Goal: Task Accomplishment & Management: Complete application form

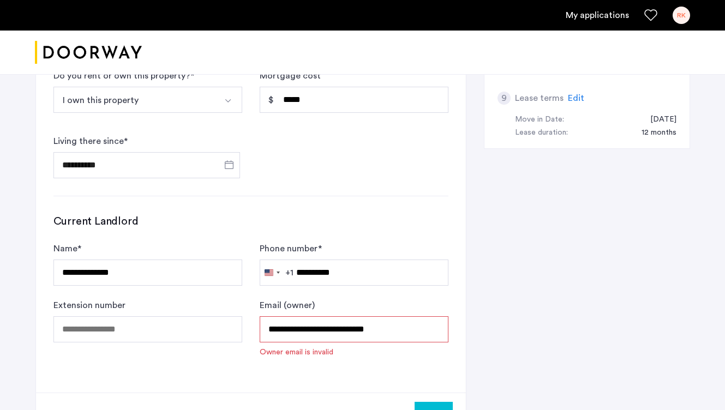
scroll to position [505, 0]
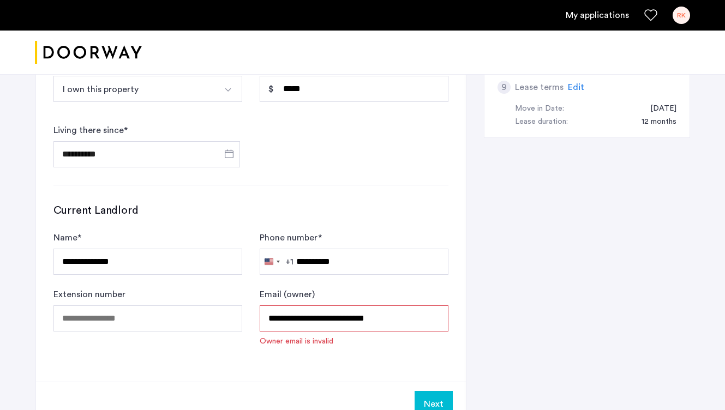
drag, startPoint x: 410, startPoint y: 318, endPoint x: 258, endPoint y: 315, distance: 152.9
click at [258, 315] on form "**********" at bounding box center [250, 289] width 395 height 116
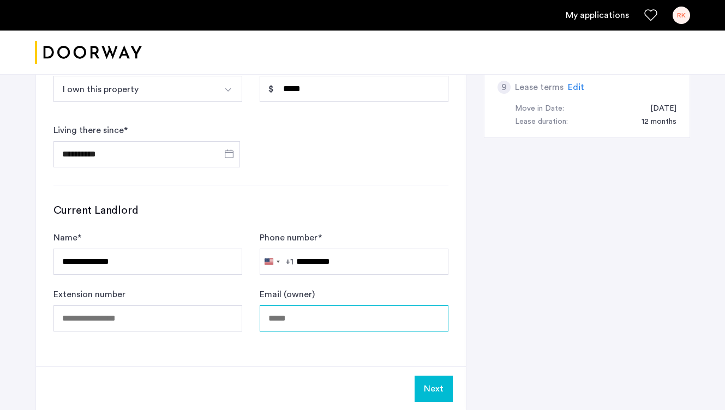
paste input "**********"
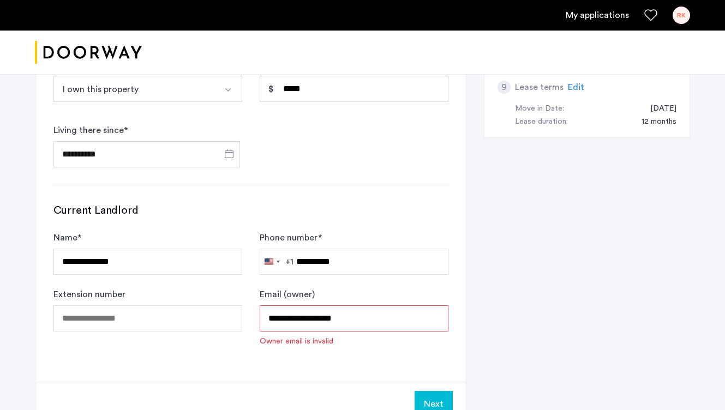
type input "**********"
click at [441, 401] on button "Next" at bounding box center [434, 404] width 38 height 26
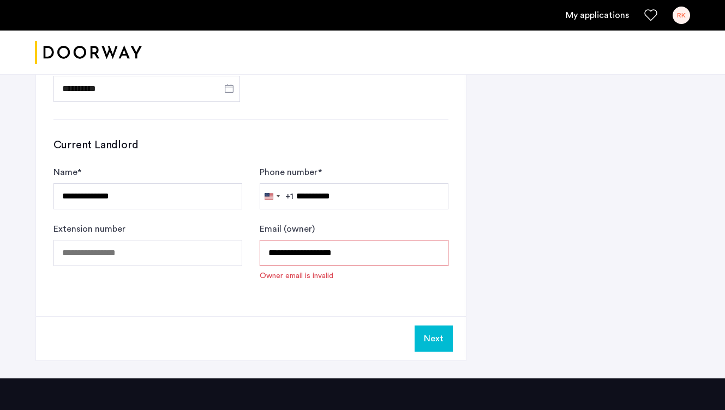
scroll to position [576, 0]
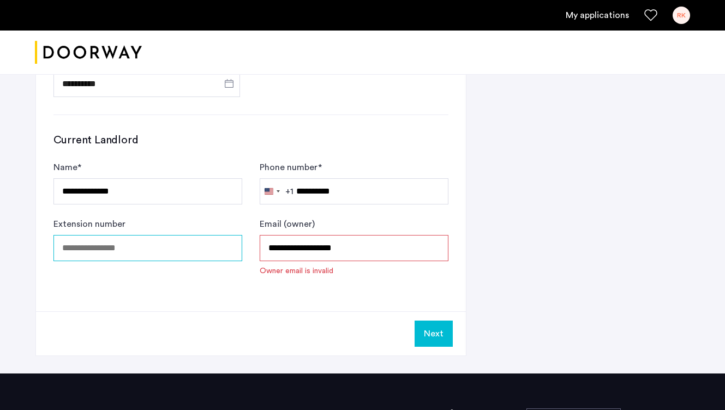
click at [126, 255] on input "Extension number" at bounding box center [147, 248] width 189 height 26
click at [428, 338] on button "Next" at bounding box center [434, 334] width 38 height 26
drag, startPoint x: 341, startPoint y: 247, endPoint x: 269, endPoint y: 246, distance: 72.1
click at [269, 246] on input "**********" at bounding box center [354, 248] width 189 height 26
type input "**********"
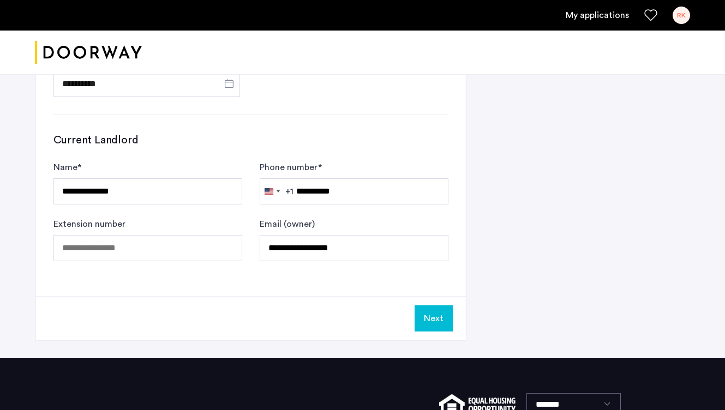
click at [432, 320] on button "Next" at bounding box center [434, 319] width 38 height 26
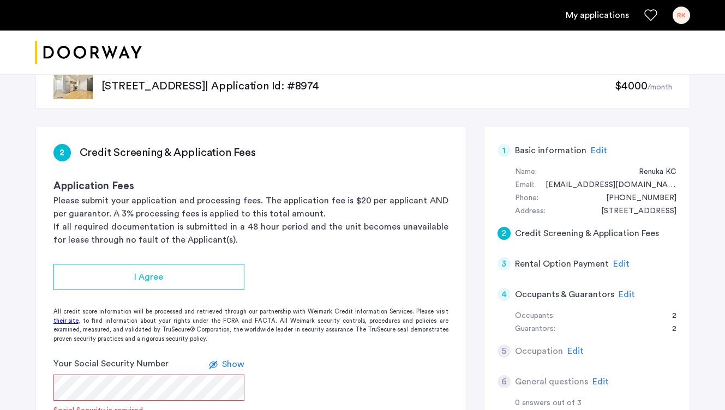
scroll to position [27, 0]
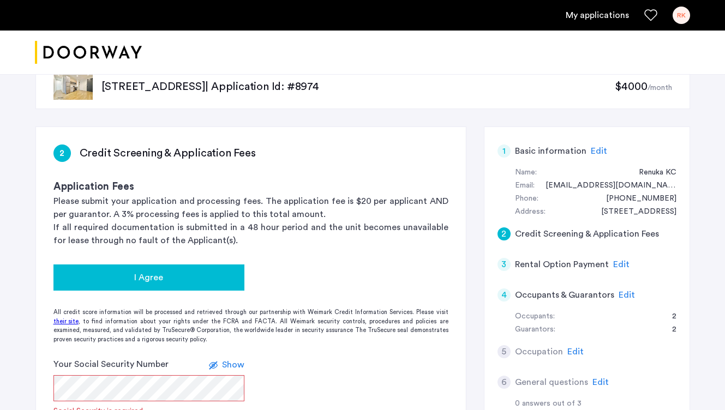
click at [154, 282] on span "I Agree" at bounding box center [148, 277] width 29 height 13
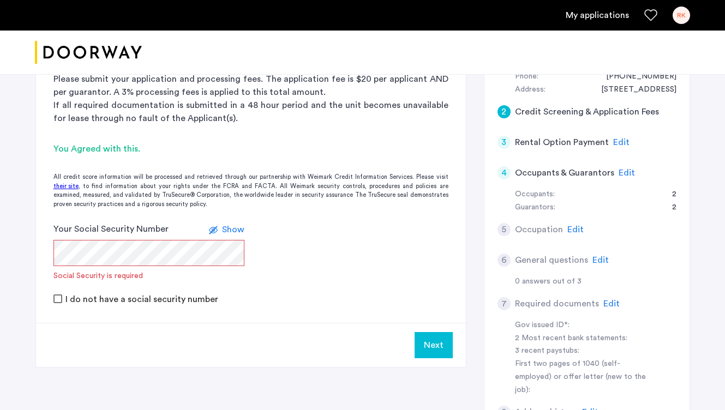
scroll to position [150, 0]
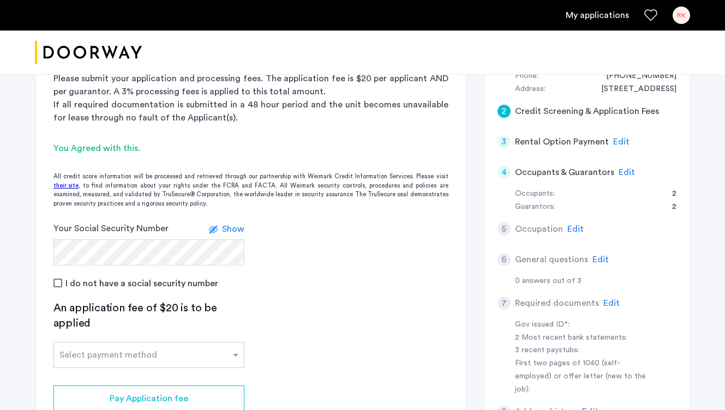
click at [282, 307] on app-credit-screening "2 Credit Screening & Application Fees Application Fees Please submit your appli…" at bounding box center [251, 238] width 430 height 469
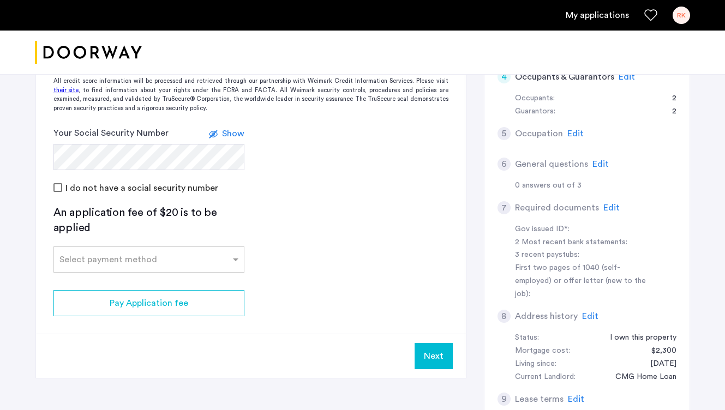
scroll to position [247, 0]
drag, startPoint x: 733, startPoint y: 158, endPoint x: 733, endPoint y: 199, distance: 41.5
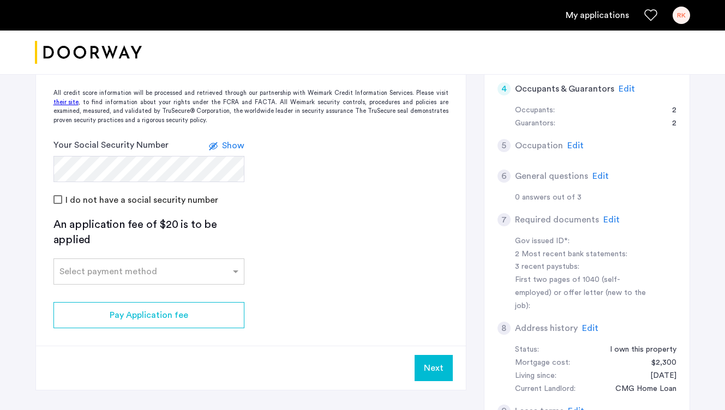
scroll to position [235, 0]
click at [236, 275] on span at bounding box center [237, 270] width 14 height 13
type input "**********"
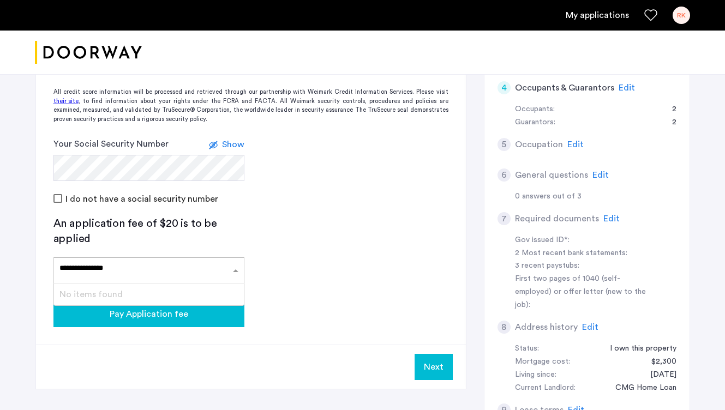
click at [127, 318] on span "Pay Application fee" at bounding box center [149, 314] width 79 height 13
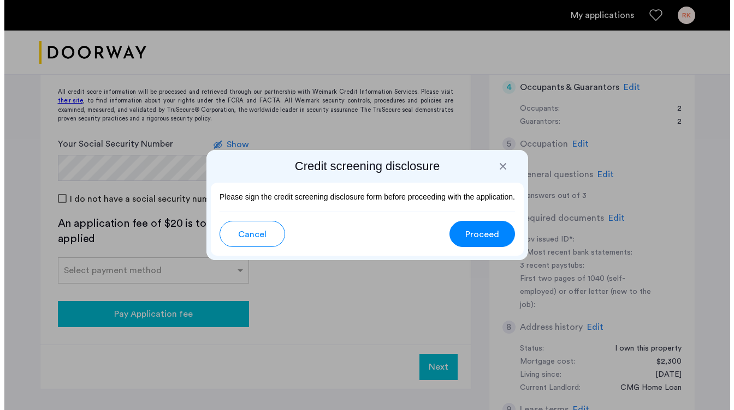
scroll to position [0, 0]
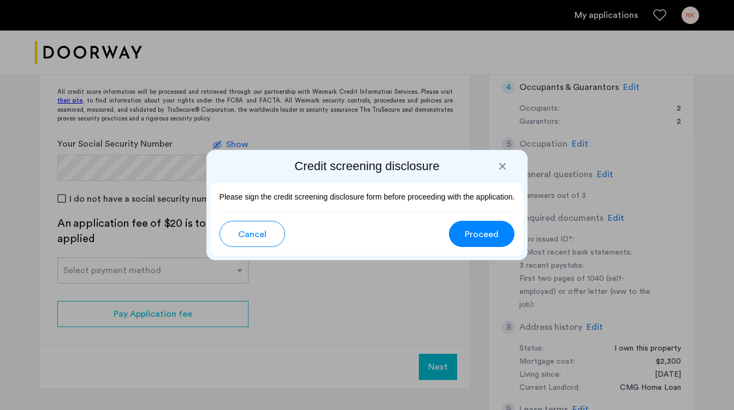
click at [479, 235] on span "Proceed" at bounding box center [482, 234] width 34 height 13
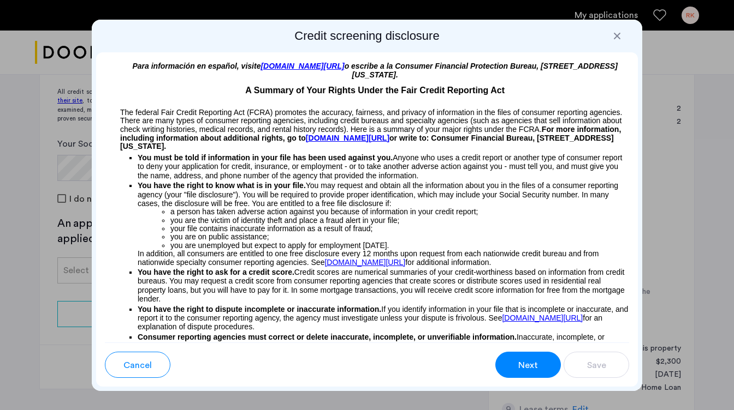
click at [515, 365] on button "Next" at bounding box center [528, 365] width 66 height 26
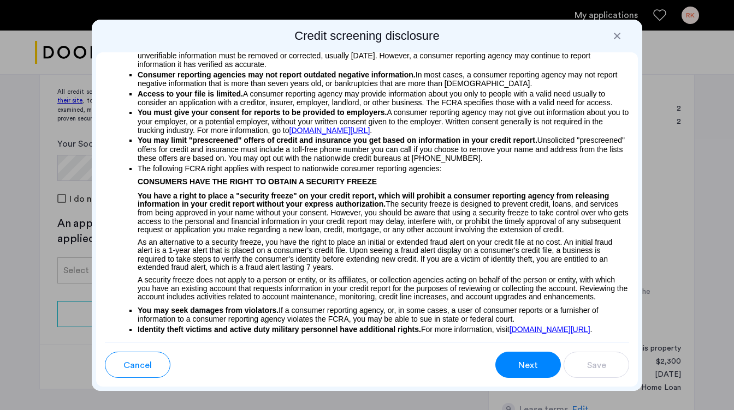
click at [516, 365] on button "Next" at bounding box center [528, 365] width 66 height 26
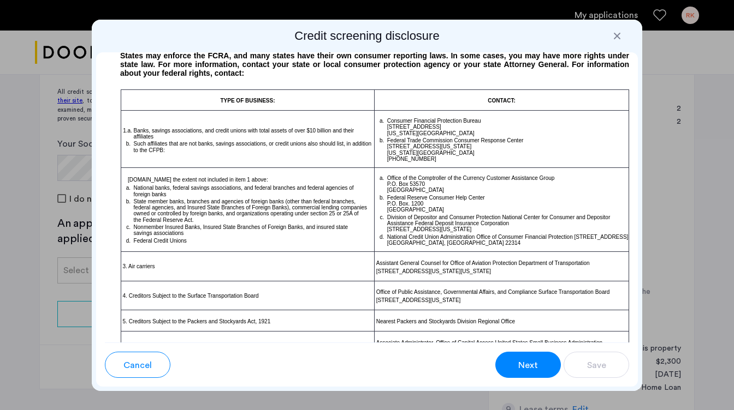
click at [616, 40] on div at bounding box center [616, 36] width 11 height 11
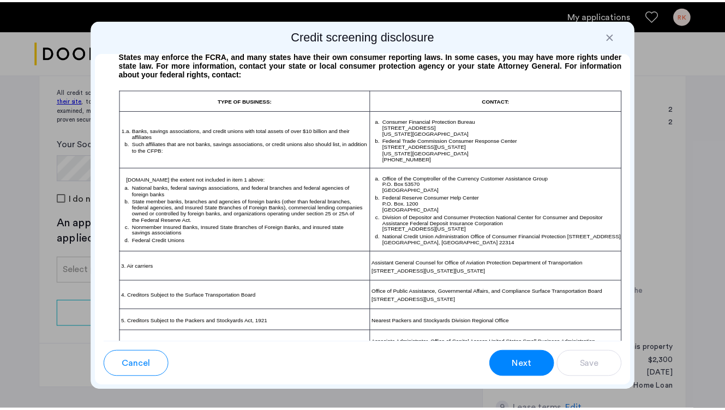
scroll to position [235, 0]
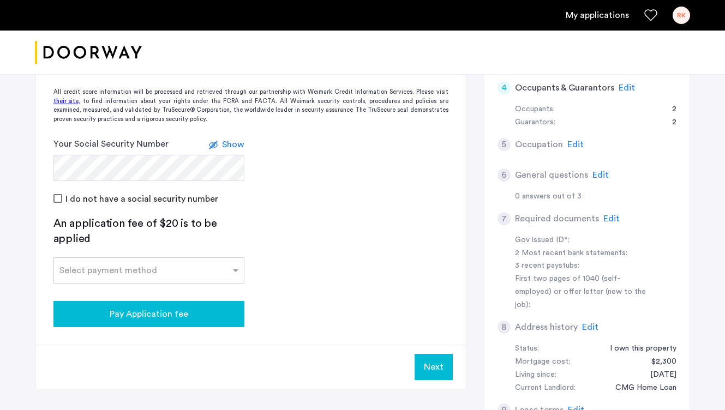
click at [151, 314] on span "Pay Application fee" at bounding box center [149, 314] width 79 height 13
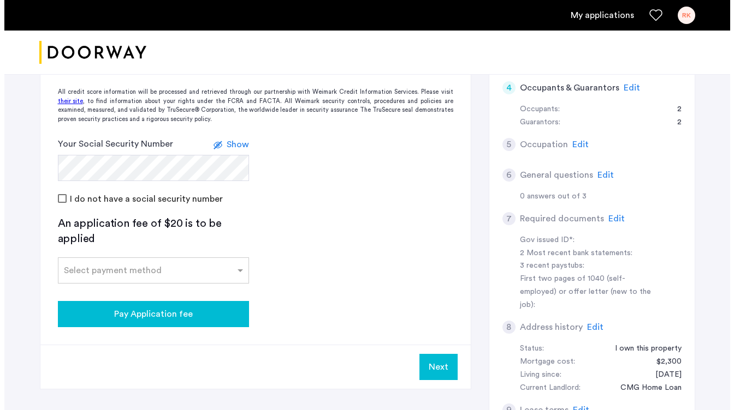
scroll to position [0, 0]
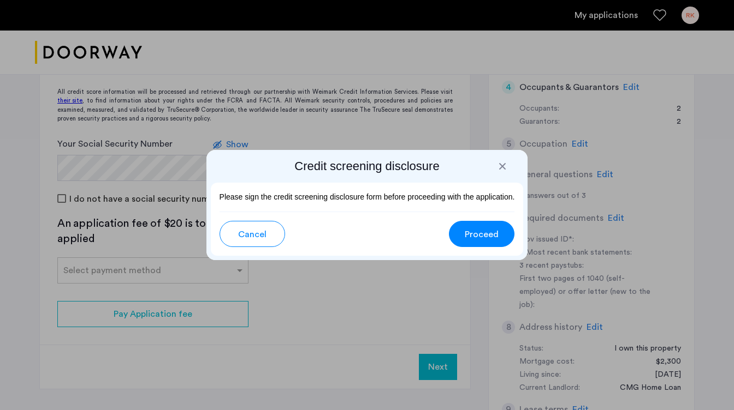
click at [493, 236] on span "Proceed" at bounding box center [482, 234] width 34 height 13
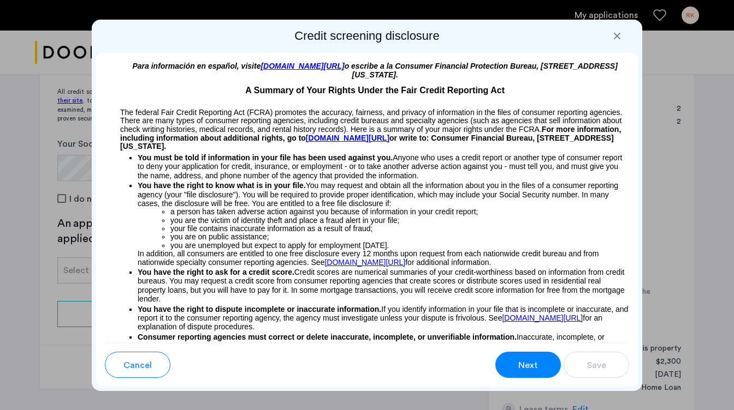
click at [545, 361] on button "Next" at bounding box center [528, 365] width 66 height 26
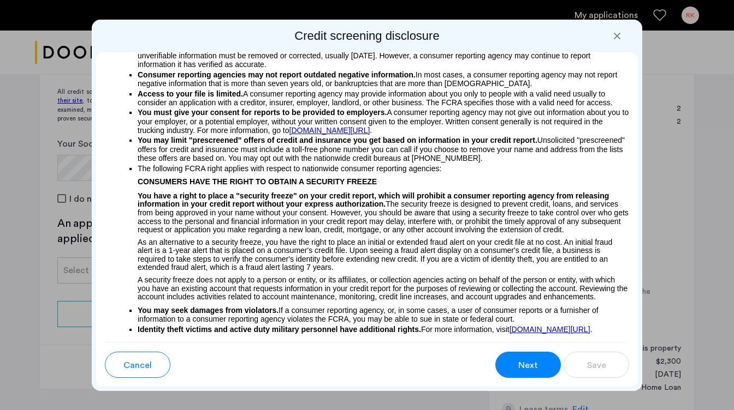
click at [543, 362] on button "Next" at bounding box center [528, 365] width 66 height 26
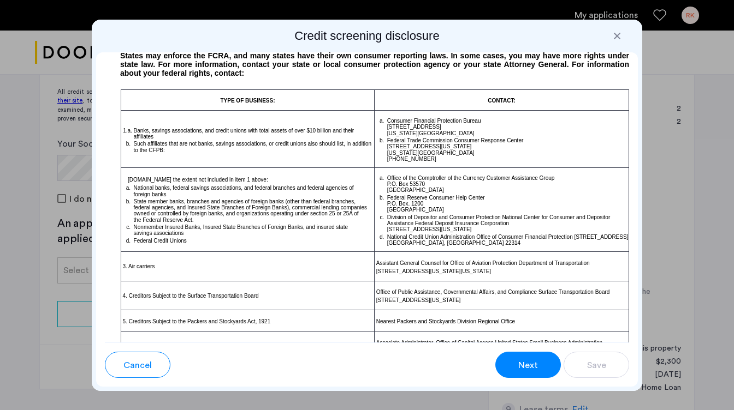
click at [543, 362] on button "Next" at bounding box center [528, 365] width 66 height 26
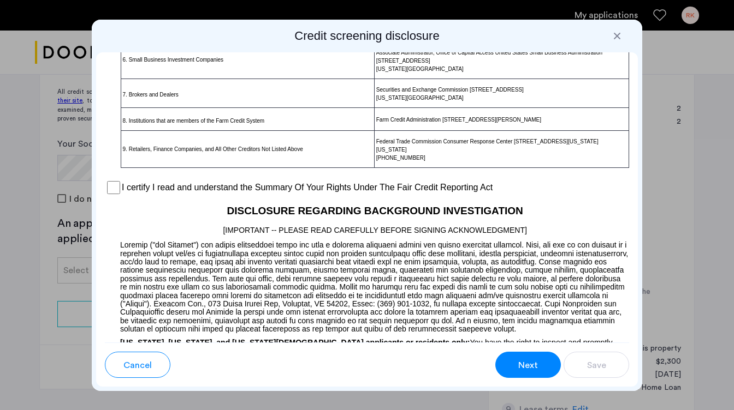
click at [543, 362] on button "Next" at bounding box center [528, 365] width 66 height 26
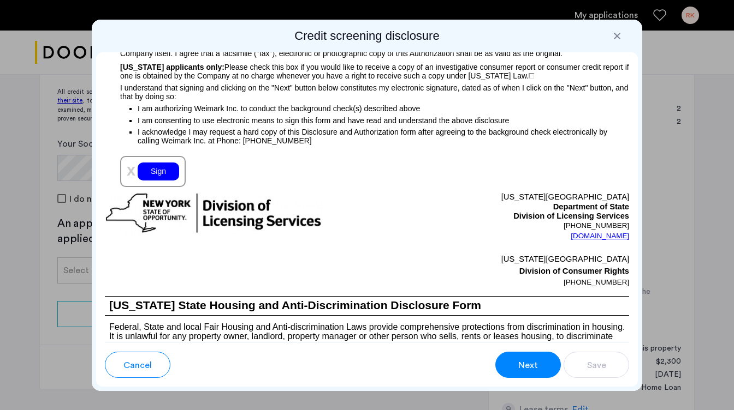
scroll to position [1274, 0]
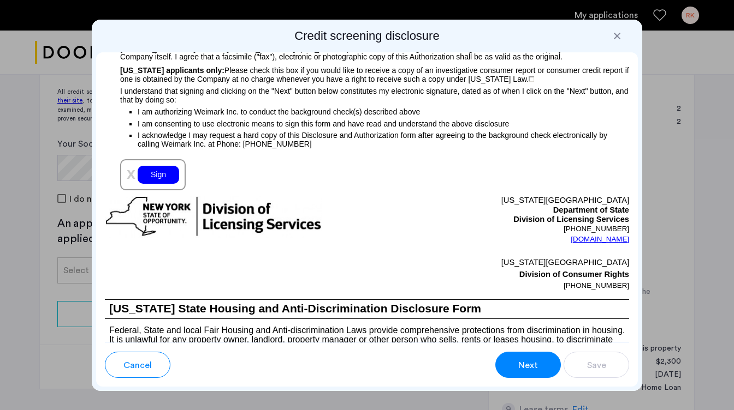
click at [532, 357] on button "Next" at bounding box center [528, 365] width 66 height 26
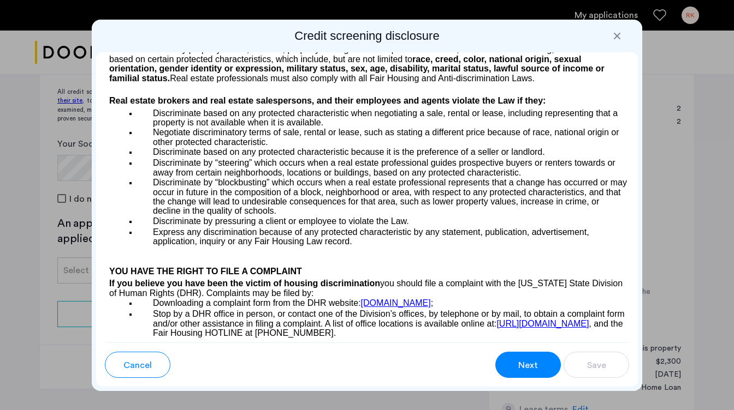
click at [532, 357] on button "Next" at bounding box center [528, 365] width 66 height 26
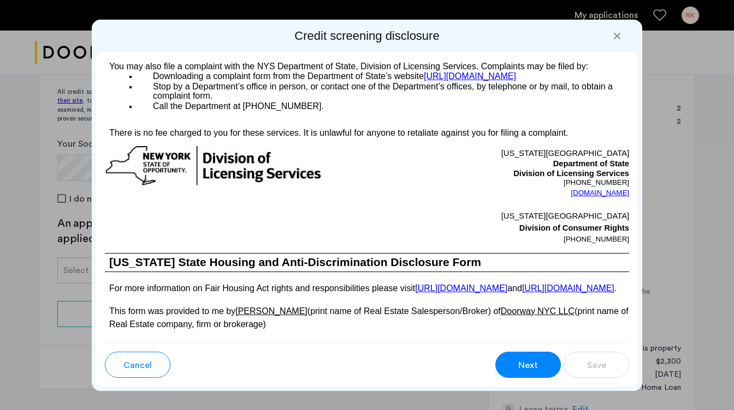
click at [532, 357] on button "Next" at bounding box center [528, 365] width 66 height 26
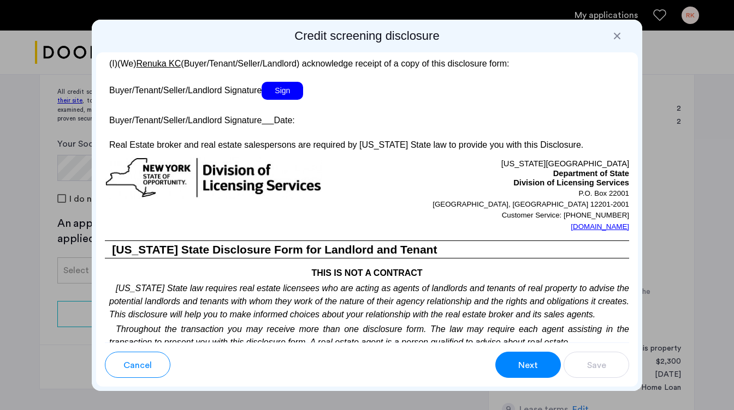
click at [531, 373] on button "Next" at bounding box center [528, 365] width 66 height 26
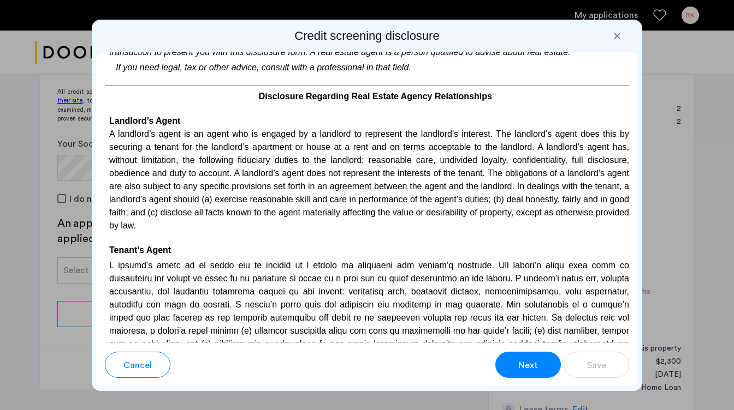
click at [531, 373] on button "Next" at bounding box center [528, 365] width 66 height 26
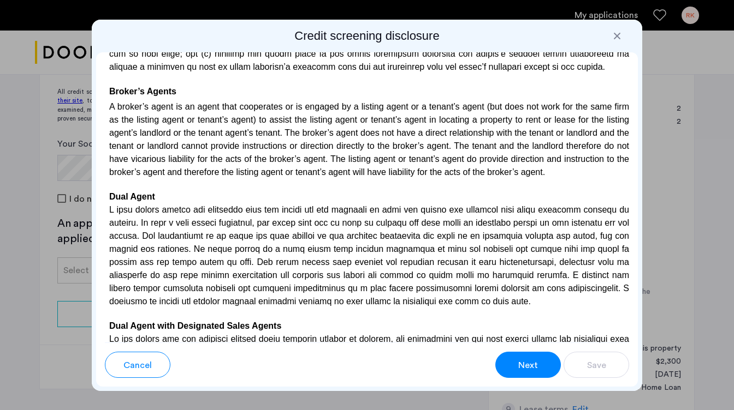
click at [531, 373] on button "Next" at bounding box center [528, 365] width 66 height 26
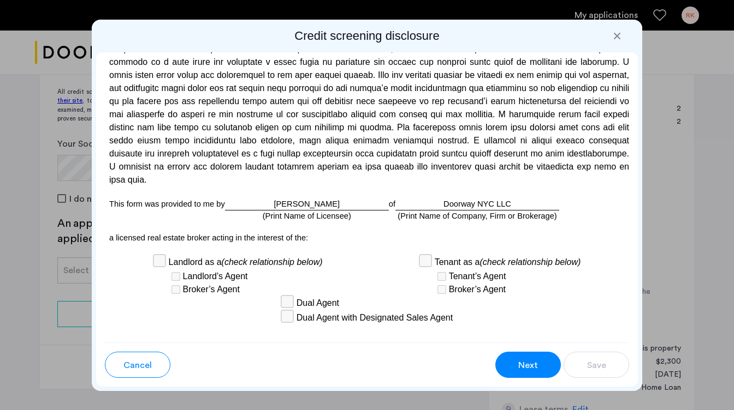
click at [521, 361] on span "Next" at bounding box center [528, 365] width 20 height 13
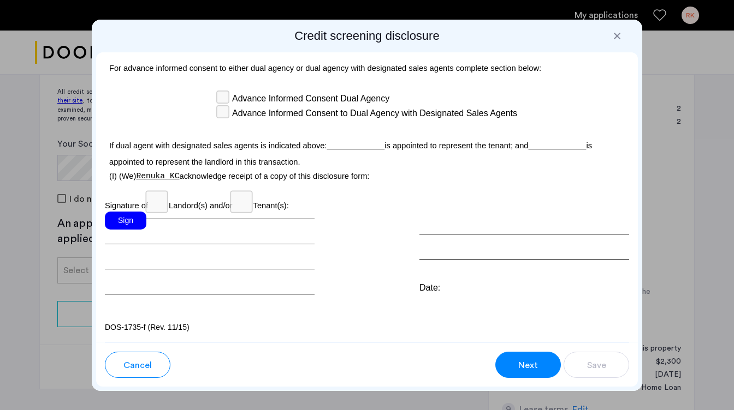
click at [164, 277] on div "Sign" at bounding box center [210, 253] width 210 height 83
click at [164, 279] on div "Sign" at bounding box center [210, 253] width 210 height 83
click at [122, 230] on div "Sign" at bounding box center [125, 221] width 41 height 18
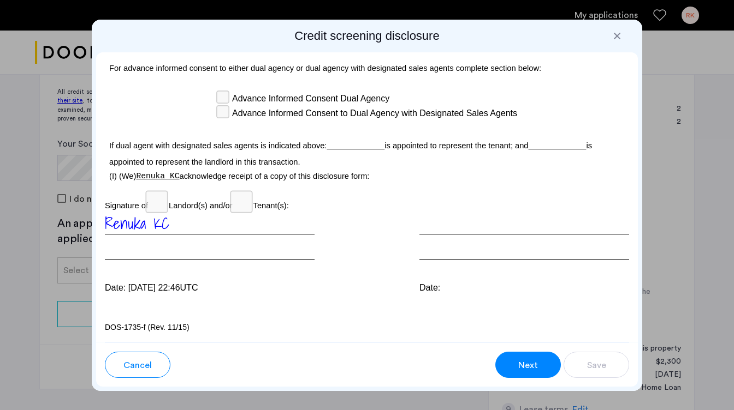
click at [533, 368] on span "Next" at bounding box center [528, 365] width 20 height 13
click at [529, 362] on span "Next" at bounding box center [528, 365] width 20 height 13
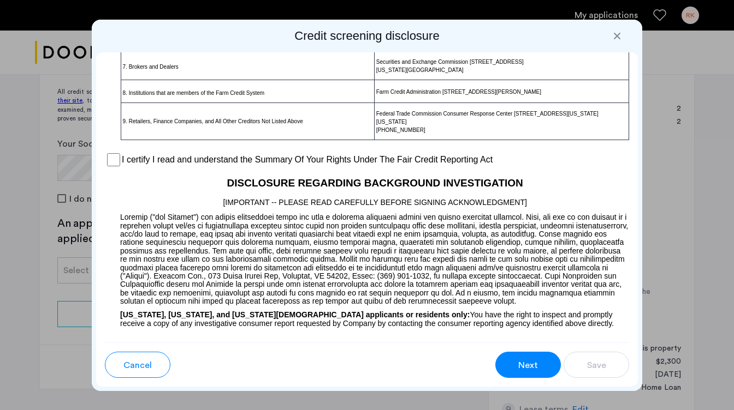
scroll to position [873, 0]
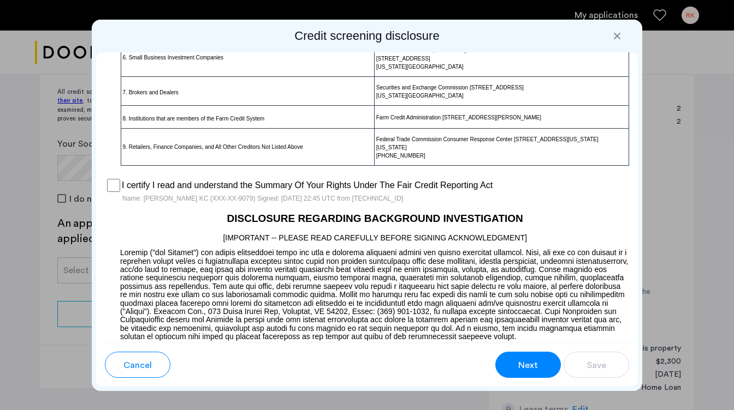
click at [533, 365] on span "Next" at bounding box center [528, 365] width 20 height 13
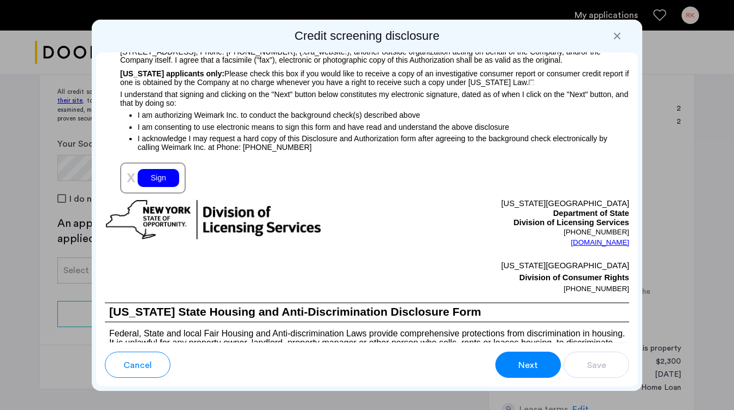
scroll to position [1290, 0]
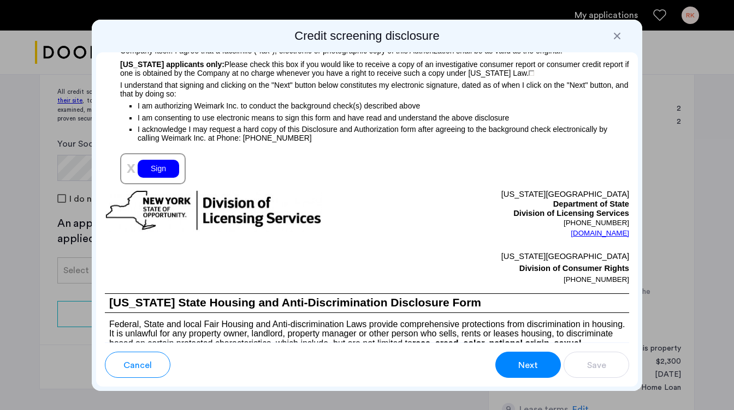
click at [162, 178] on div "Sign" at bounding box center [158, 169] width 41 height 18
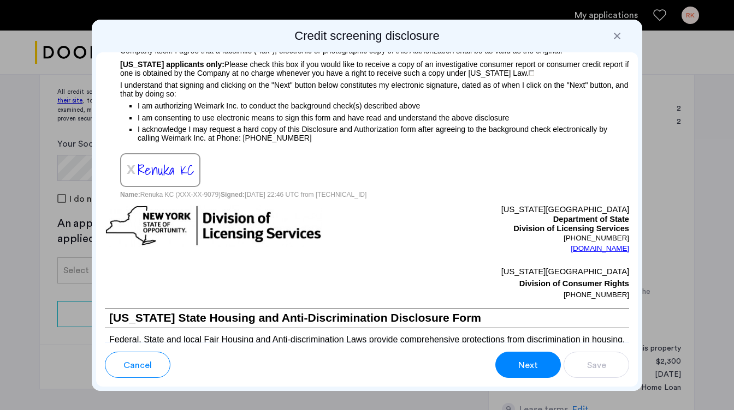
click at [531, 360] on span "Next" at bounding box center [528, 365] width 20 height 13
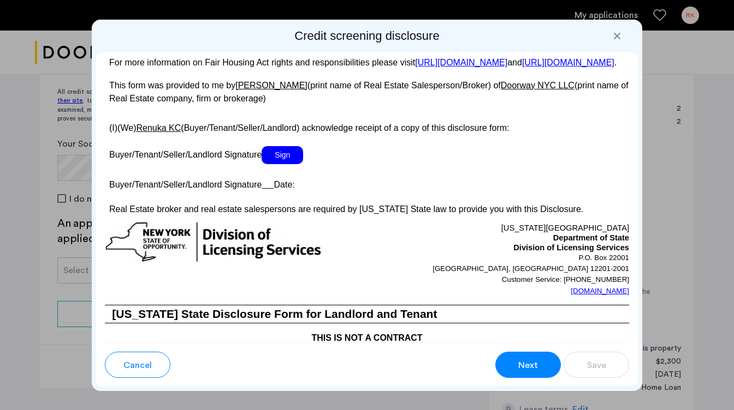
scroll to position [2109, 0]
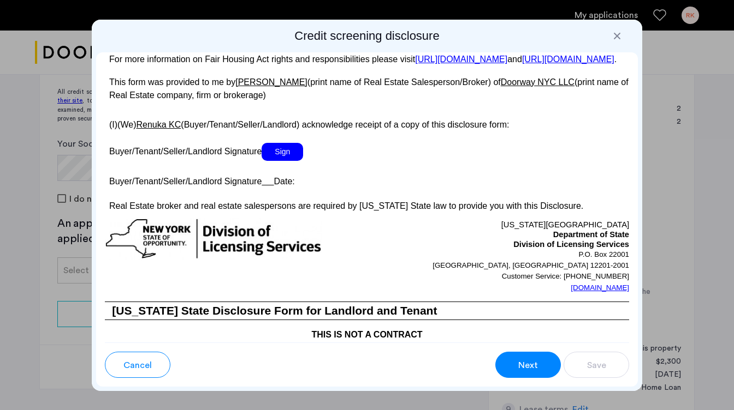
click at [290, 161] on span "Sign" at bounding box center [281, 152] width 41 height 18
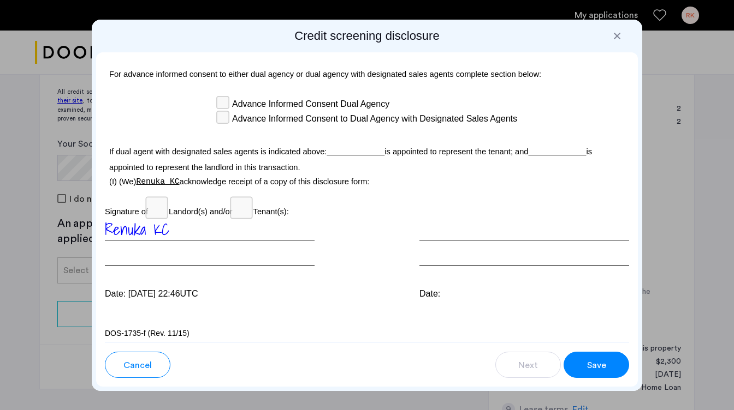
scroll to position [3379, 0]
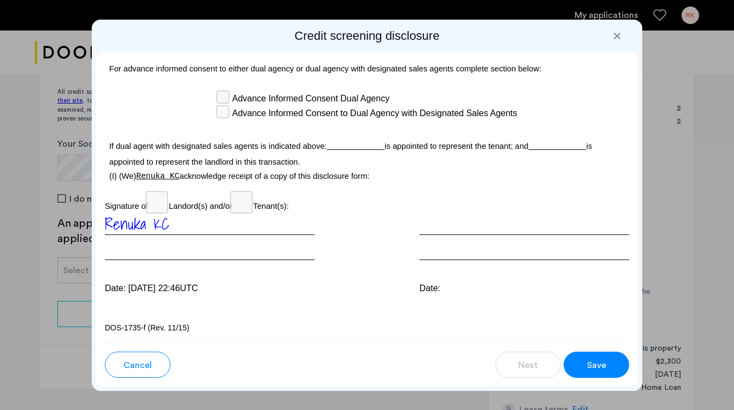
click at [604, 372] on button "Save" at bounding box center [596, 365] width 66 height 26
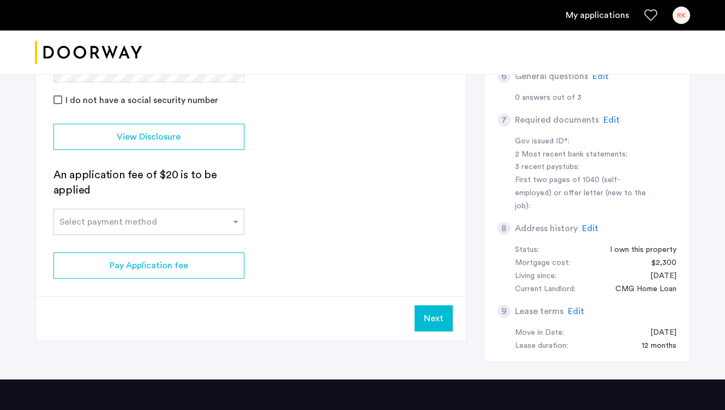
scroll to position [334, 0]
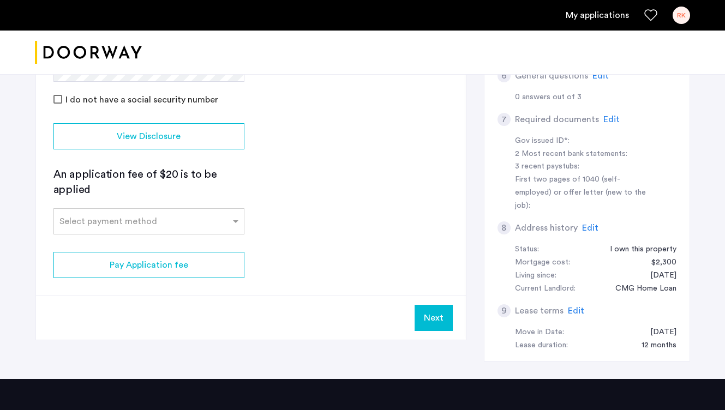
click at [442, 323] on button "Next" at bounding box center [434, 318] width 38 height 26
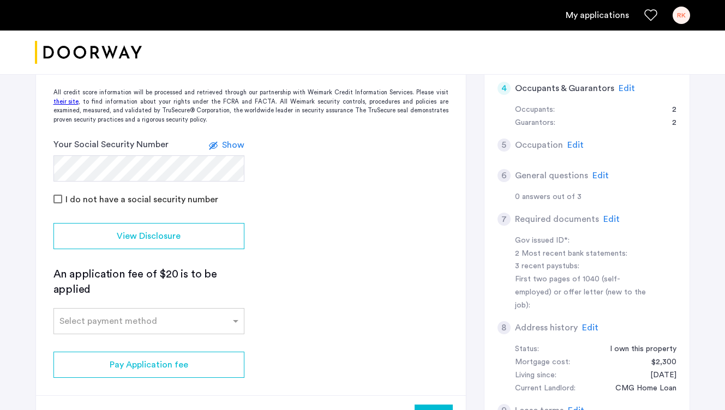
scroll to position [233, 0]
click at [239, 145] on span "Show" at bounding box center [233, 146] width 22 height 9
click at [233, 319] on span at bounding box center [237, 322] width 14 height 13
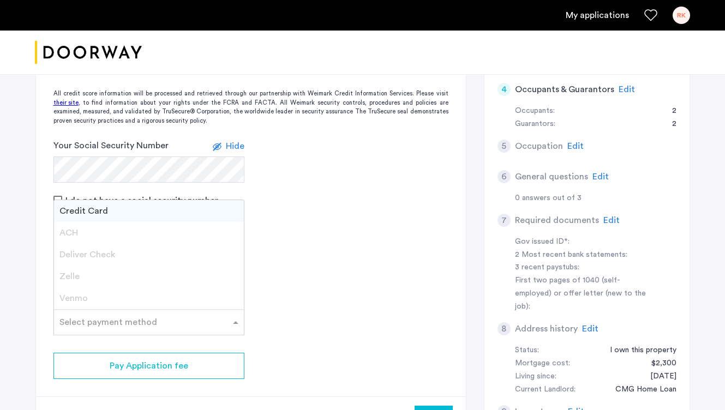
click at [99, 215] on span "Credit Card" at bounding box center [83, 211] width 49 height 9
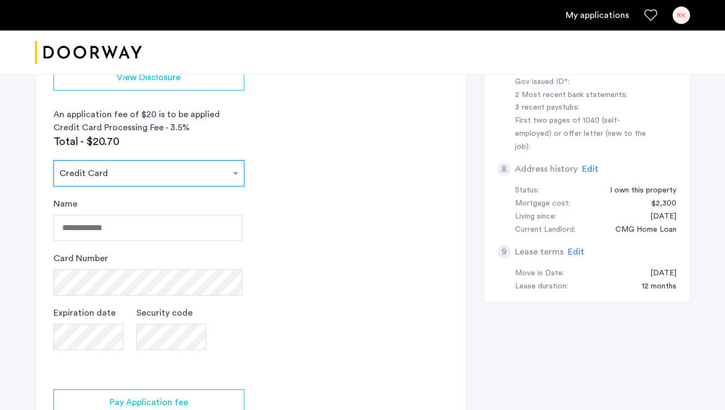
scroll to position [394, 0]
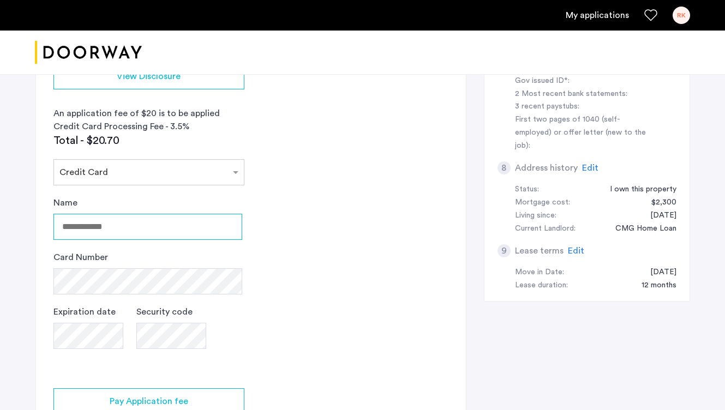
click at [126, 231] on input "Name" at bounding box center [147, 227] width 189 height 26
type input "*********"
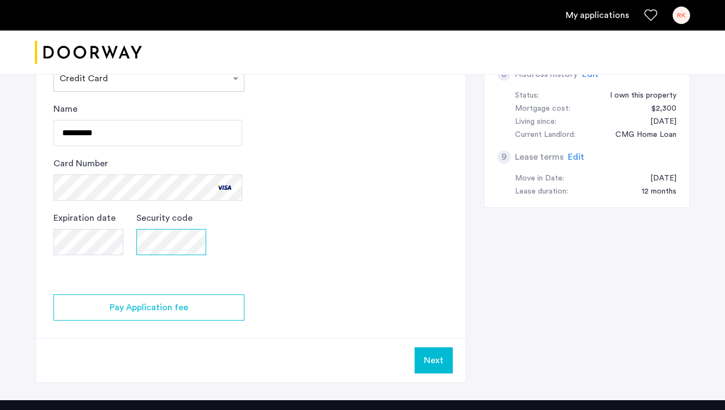
scroll to position [497, 0]
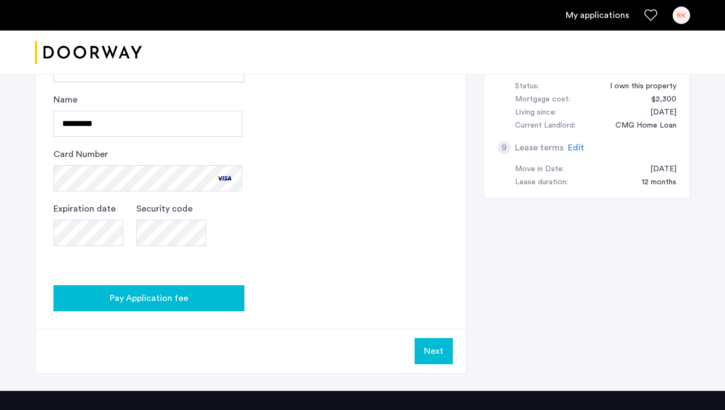
click at [178, 304] on span "Pay Application fee" at bounding box center [149, 298] width 79 height 13
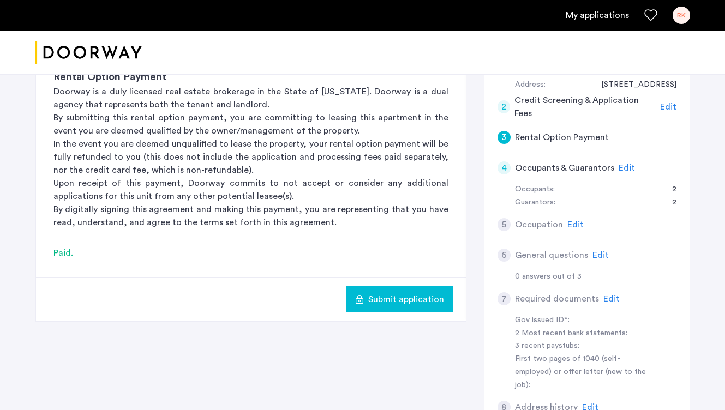
scroll to position [155, 0]
click at [421, 305] on span "Submit application" at bounding box center [406, 299] width 76 height 13
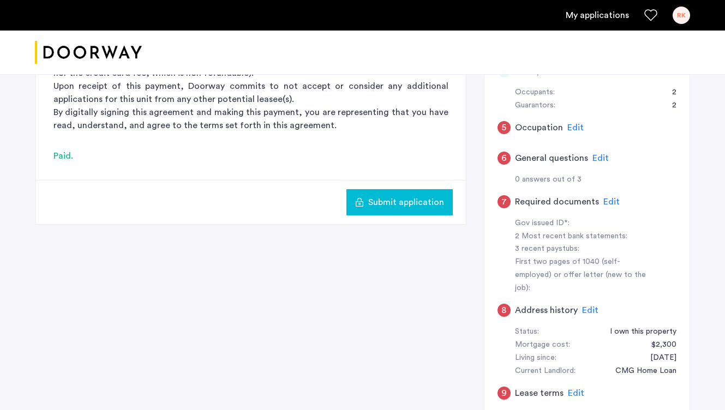
scroll to position [256, 0]
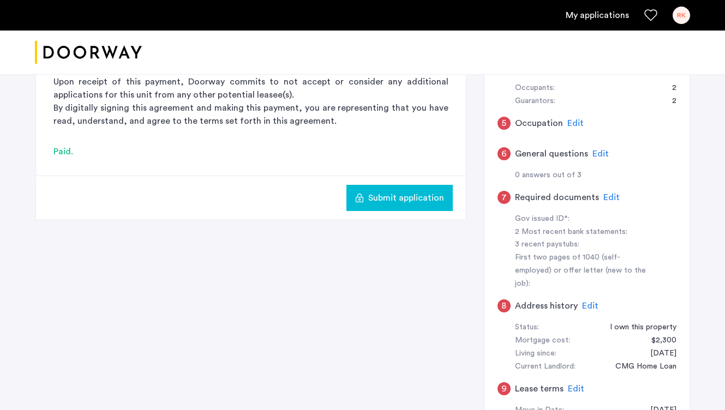
click at [64, 155] on div "Paid." at bounding box center [250, 151] width 395 height 13
click at [400, 200] on span "Submit application" at bounding box center [406, 198] width 76 height 13
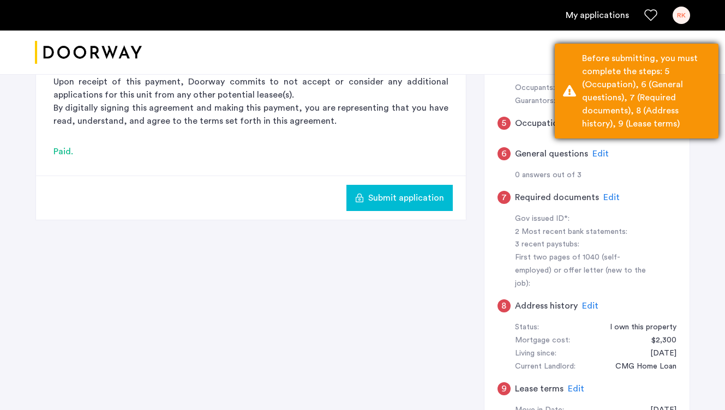
click at [627, 73] on div "Before submitting, you must complete the steps: 5 (Occupation), 6 (General ques…" at bounding box center [646, 91] width 128 height 79
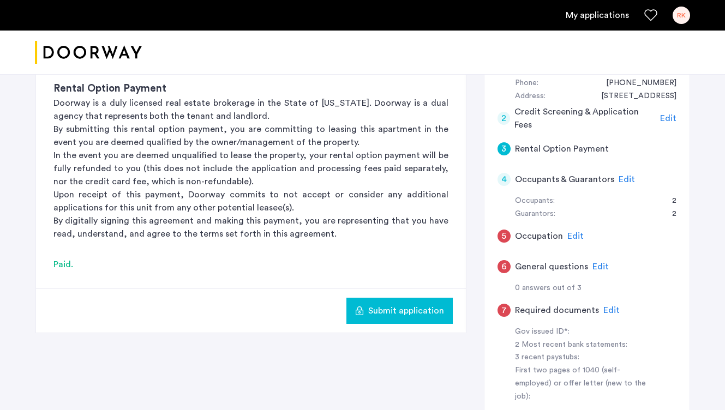
scroll to position [144, 0]
click at [573, 234] on span "Edit" at bounding box center [576, 235] width 16 height 9
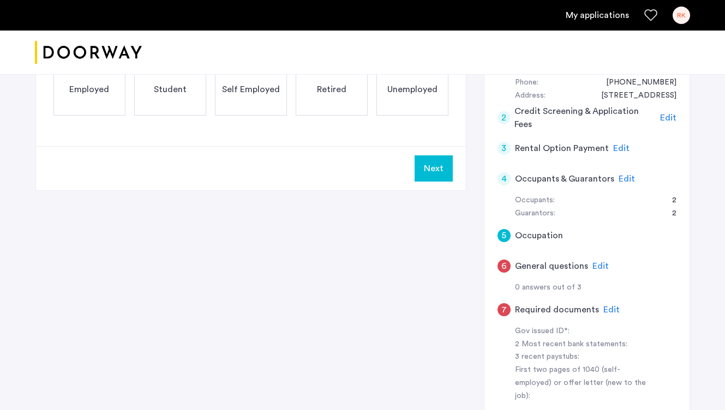
click at [92, 97] on div "Employed" at bounding box center [89, 89] width 72 height 52
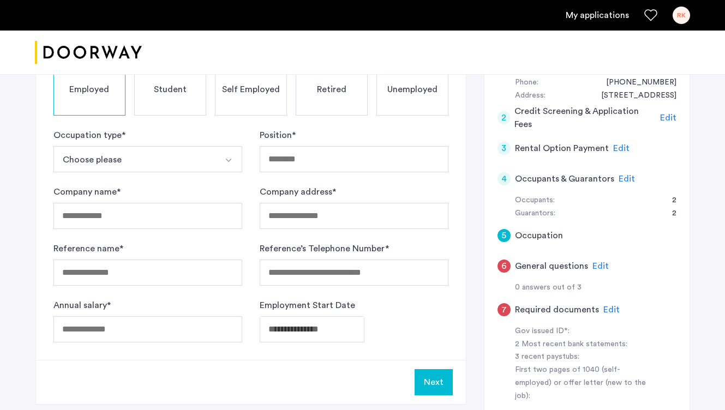
click at [227, 163] on img "Select option" at bounding box center [228, 160] width 9 height 9
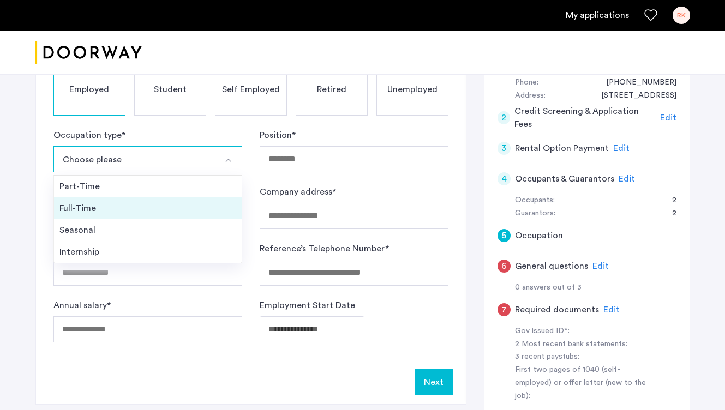
click at [154, 204] on div "Full-Time" at bounding box center [147, 208] width 177 height 13
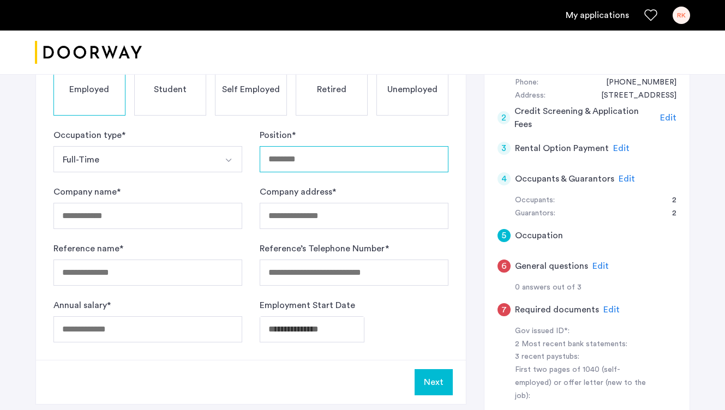
click at [314, 160] on input "Position *" at bounding box center [354, 159] width 189 height 26
type input "***"
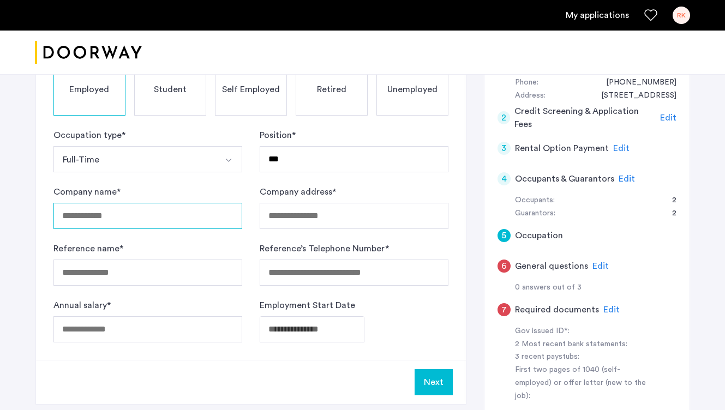
click at [174, 221] on input "Company name *" at bounding box center [147, 216] width 189 height 26
type input "**********"
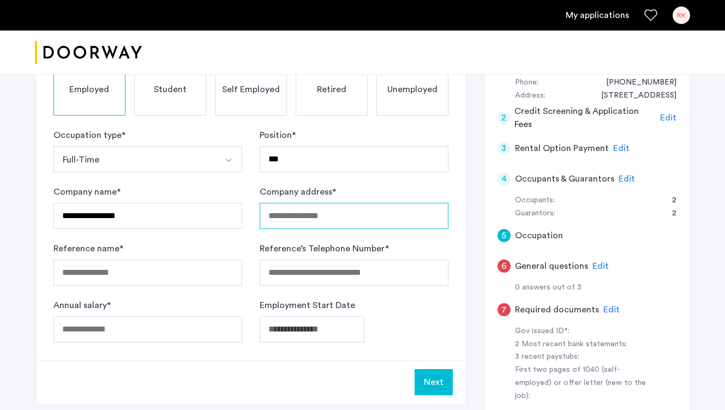
click at [322, 224] on input "Company address *" at bounding box center [354, 216] width 189 height 26
type input "**********"
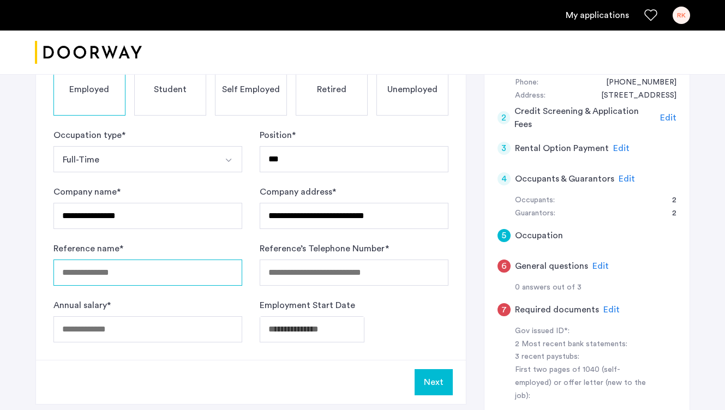
click at [155, 275] on input "Reference name *" at bounding box center [147, 273] width 189 height 26
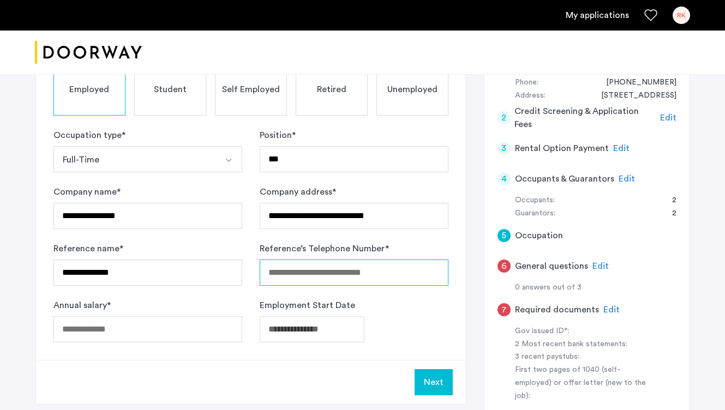
click at [337, 277] on input "Reference’s Telephone Number *" at bounding box center [354, 273] width 189 height 26
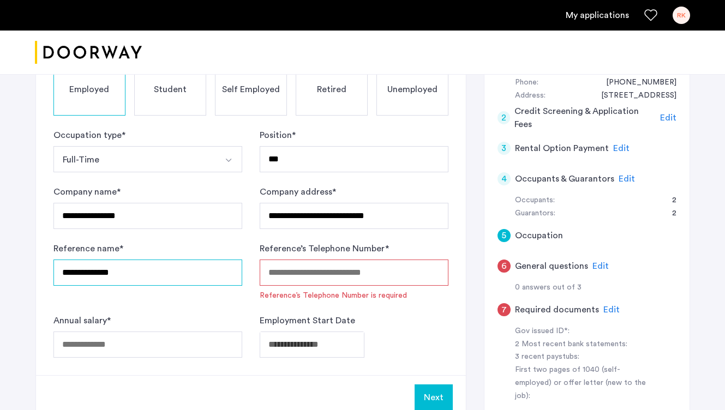
click at [84, 272] on input "**********" at bounding box center [147, 273] width 189 height 26
type input "**********"
click at [295, 272] on input "Reference’s Telephone Number *" at bounding box center [354, 273] width 189 height 26
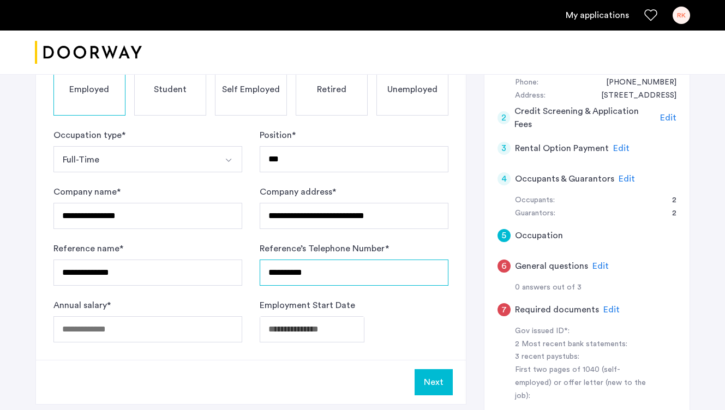
type input "**********"
click at [389, 306] on div "Employment Start Date" at bounding box center [354, 321] width 189 height 44
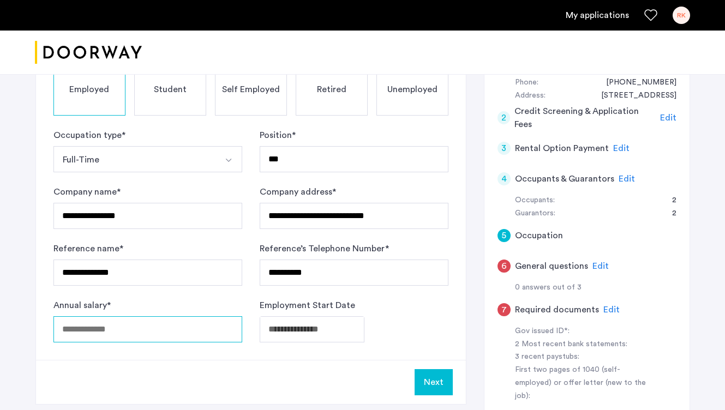
click at [128, 332] on input "Annual salary *" at bounding box center [147, 330] width 189 height 26
type input "*"
type input "*****"
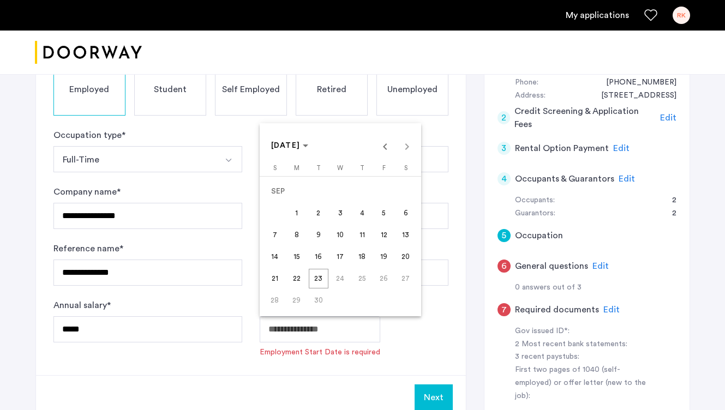
click at [299, 267] on body "**********" at bounding box center [362, 61] width 725 height 410
click at [383, 149] on span "Previous month" at bounding box center [385, 146] width 22 height 22
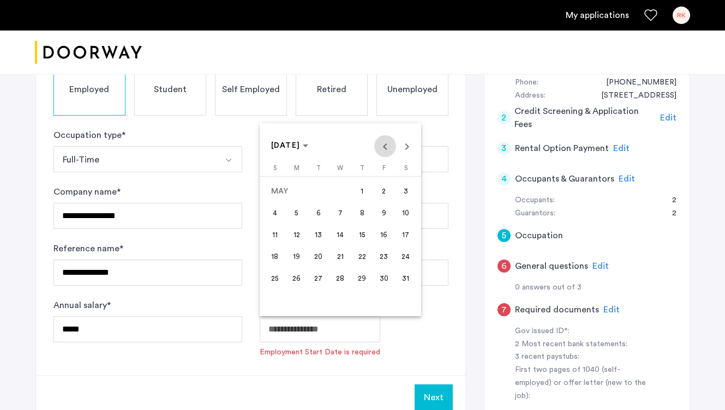
click at [384, 150] on span "Previous month" at bounding box center [385, 146] width 22 height 22
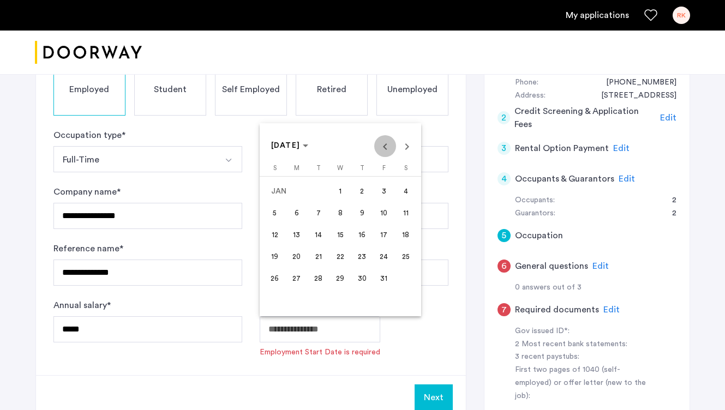
click at [384, 150] on span "Previous month" at bounding box center [385, 146] width 22 height 22
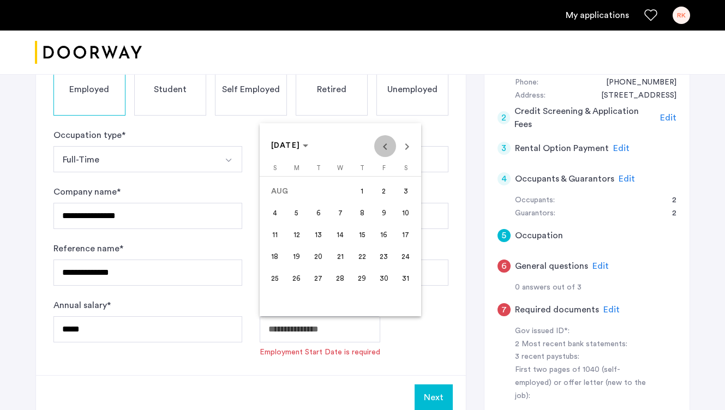
click at [384, 150] on span "Previous month" at bounding box center [385, 146] width 22 height 22
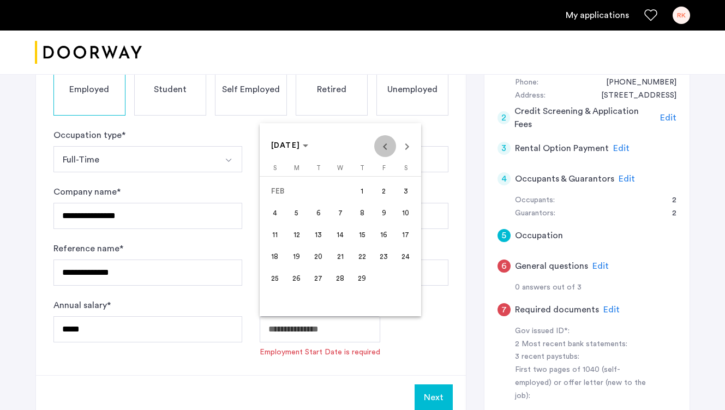
click at [384, 150] on span "Previous month" at bounding box center [385, 146] width 22 height 22
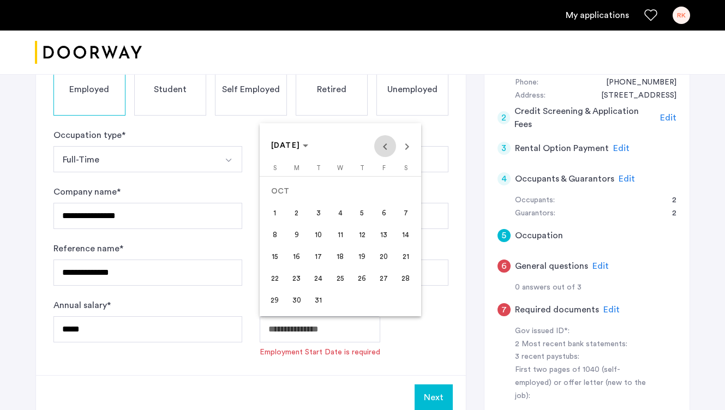
click at [384, 150] on span "Previous month" at bounding box center [385, 146] width 22 height 22
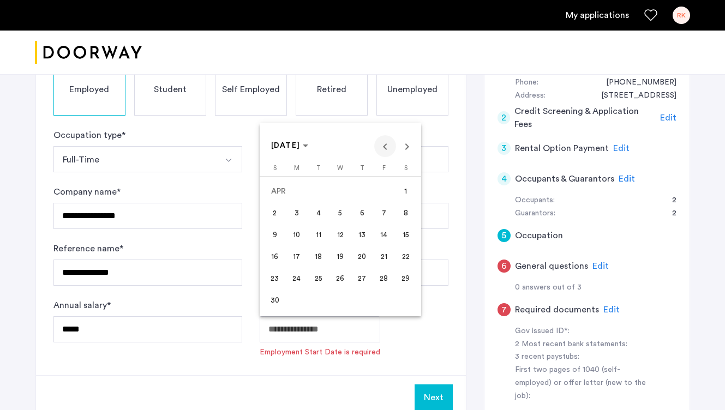
click at [384, 150] on span "Previous month" at bounding box center [385, 146] width 22 height 22
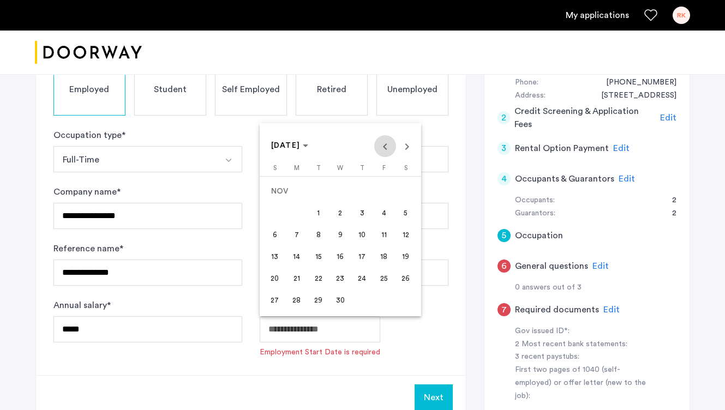
click at [384, 150] on span "Previous month" at bounding box center [385, 146] width 22 height 22
click at [403, 144] on span "Next month" at bounding box center [407, 146] width 22 height 22
click at [403, 145] on span "Next month" at bounding box center [407, 146] width 22 height 22
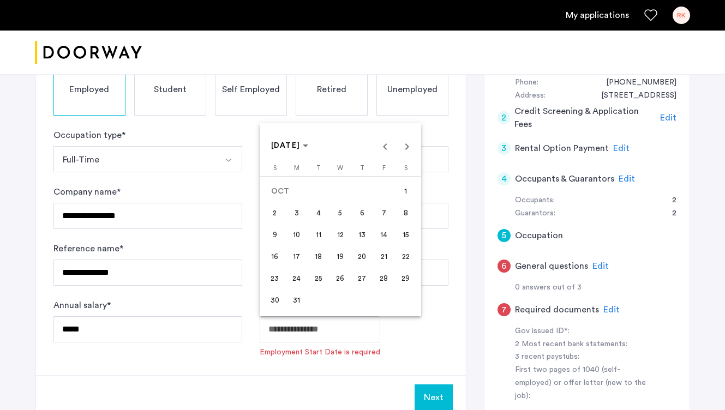
click at [300, 232] on span "10" at bounding box center [297, 235] width 20 height 20
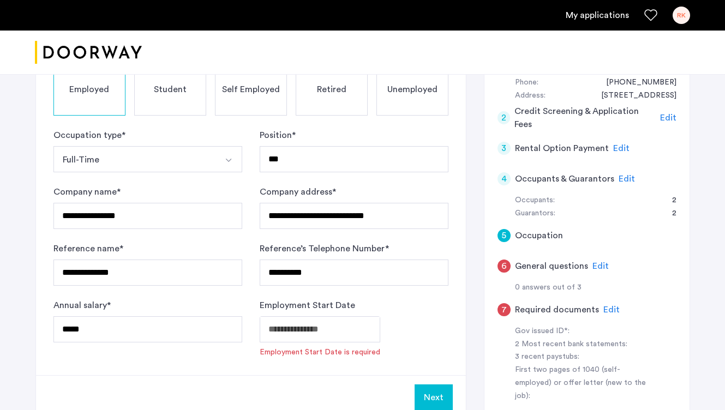
type input "**********"
click at [440, 383] on button "Next" at bounding box center [434, 383] width 38 height 26
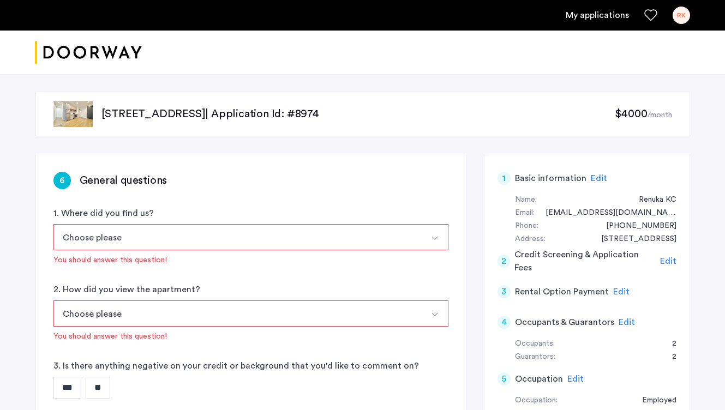
click at [144, 240] on button "Choose please" at bounding box center [238, 237] width 370 height 26
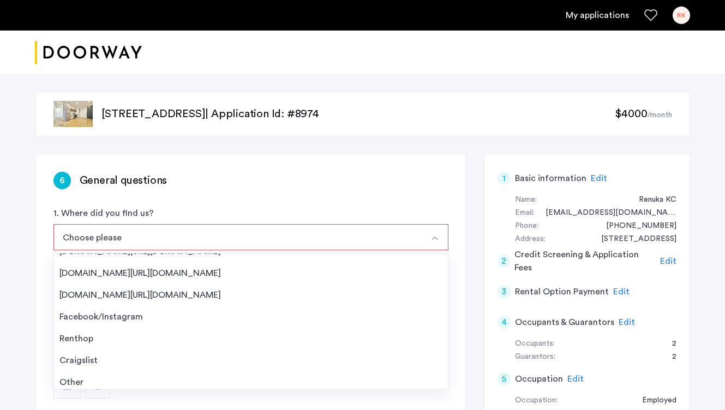
scroll to position [17, 0]
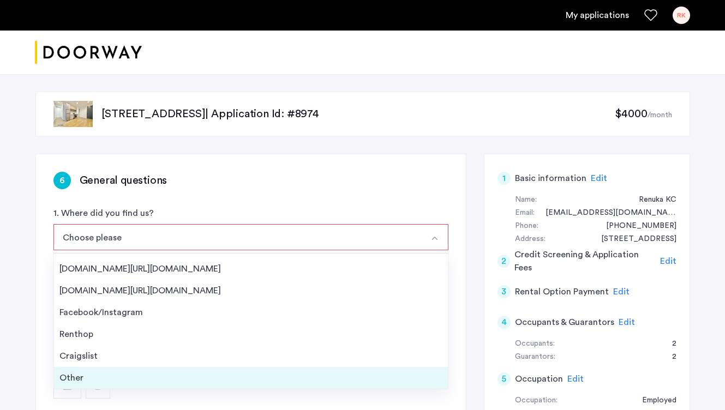
click at [74, 377] on div "Other" at bounding box center [250, 378] width 383 height 13
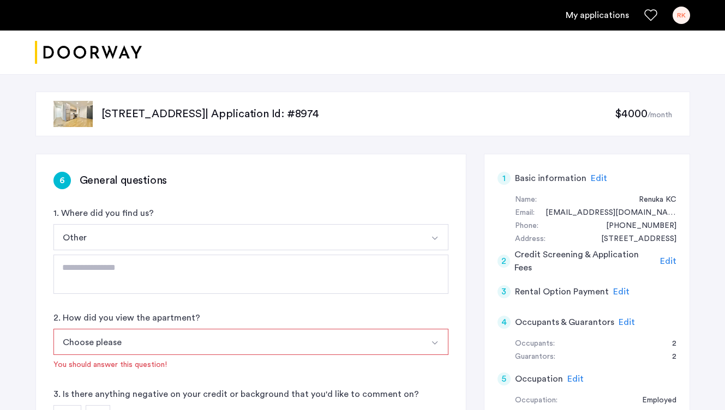
click at [389, 347] on button "Choose please" at bounding box center [238, 342] width 370 height 26
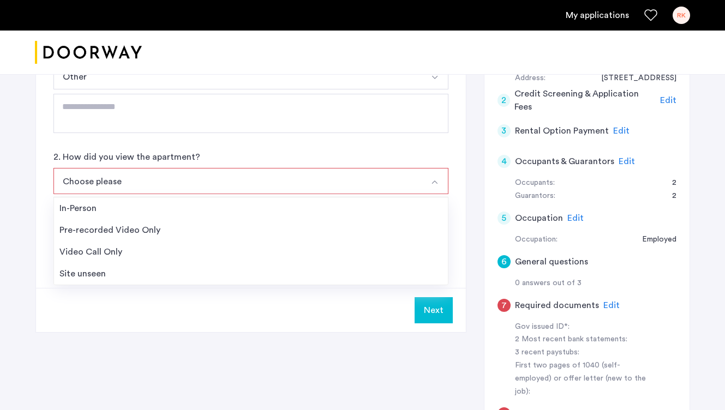
scroll to position [162, 0]
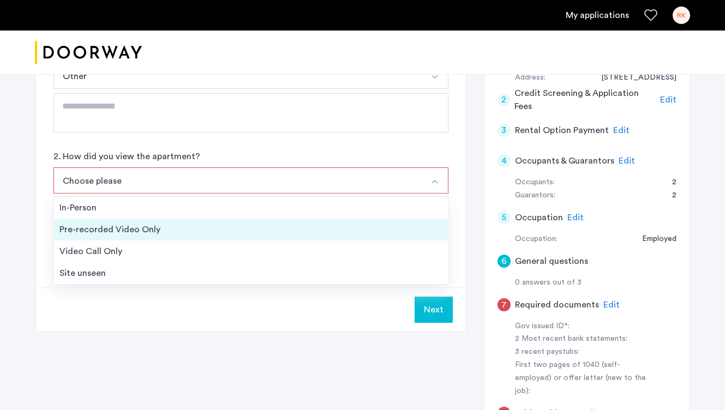
click at [87, 234] on div "Pre-recorded Video Only" at bounding box center [250, 229] width 383 height 13
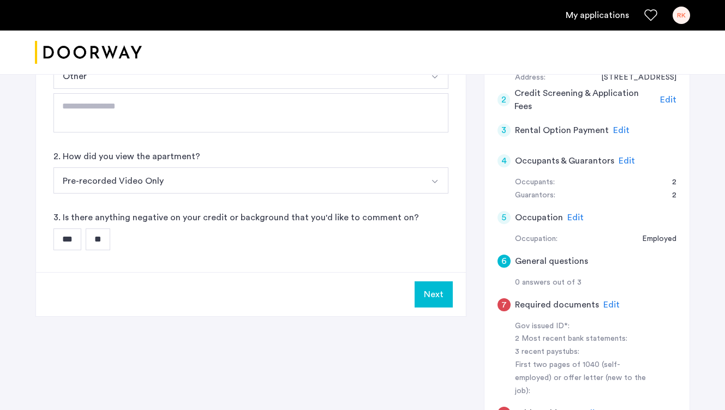
click at [99, 239] on input "**" at bounding box center [98, 240] width 25 height 22
click at [432, 295] on button "Next" at bounding box center [434, 295] width 38 height 26
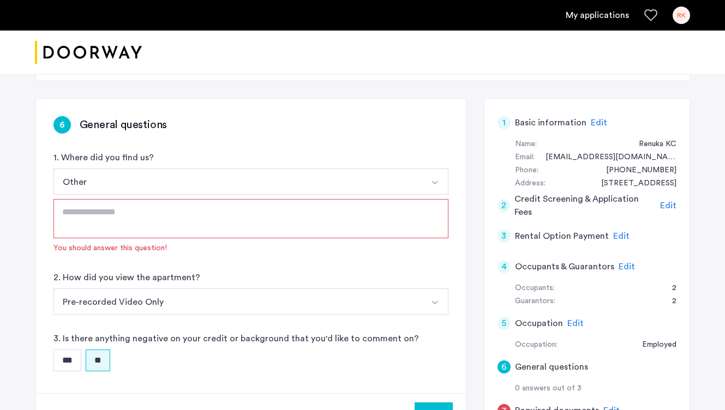
scroll to position [55, 0]
click at [134, 225] on textarea at bounding box center [250, 219] width 395 height 39
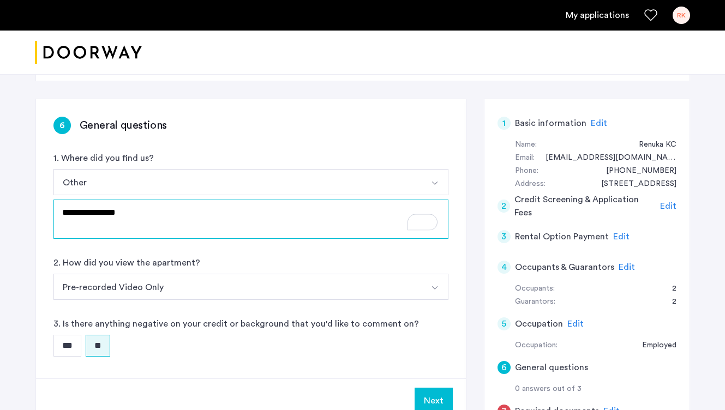
type textarea "**********"
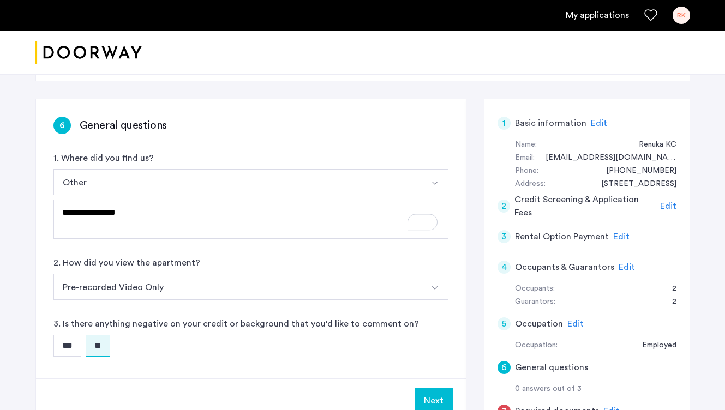
click at [437, 397] on button "Next" at bounding box center [434, 401] width 38 height 26
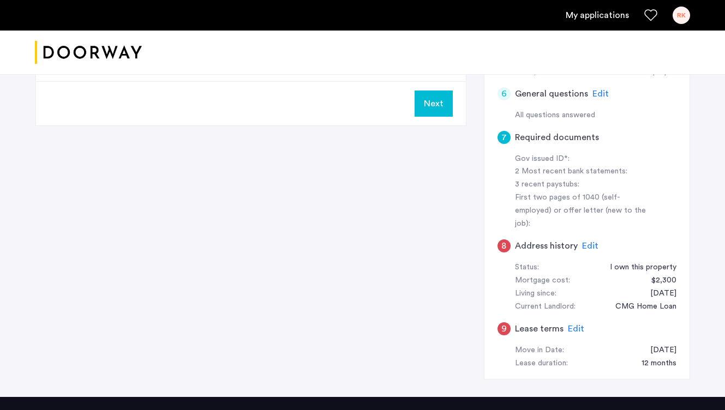
scroll to position [348, 0]
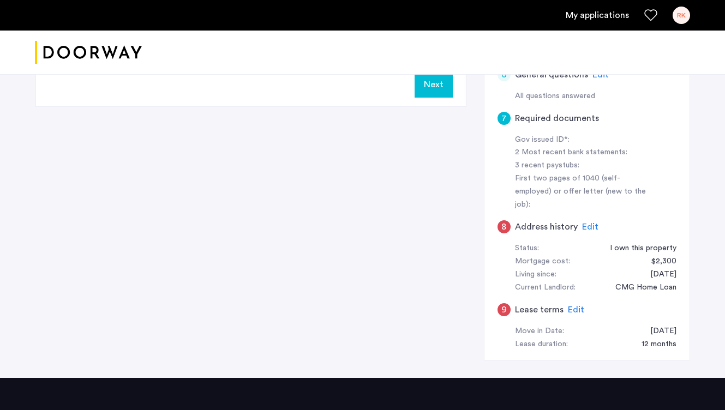
click at [592, 223] on span "Edit" at bounding box center [590, 227] width 16 height 9
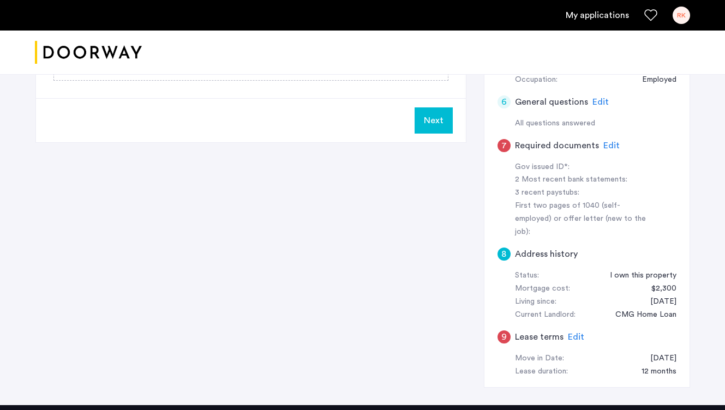
scroll to position [322, 0]
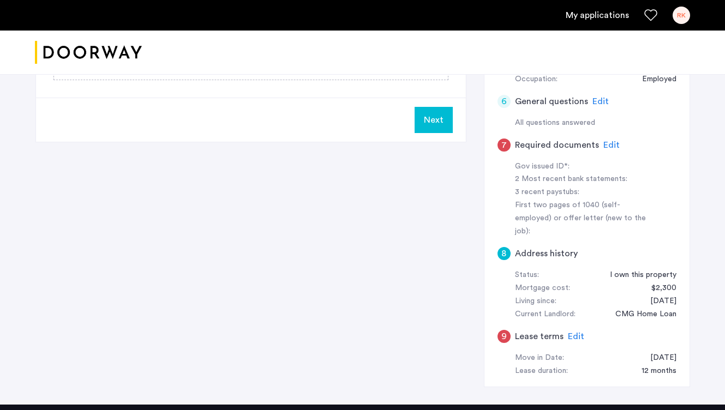
click at [577, 332] on span "Edit" at bounding box center [576, 336] width 16 height 9
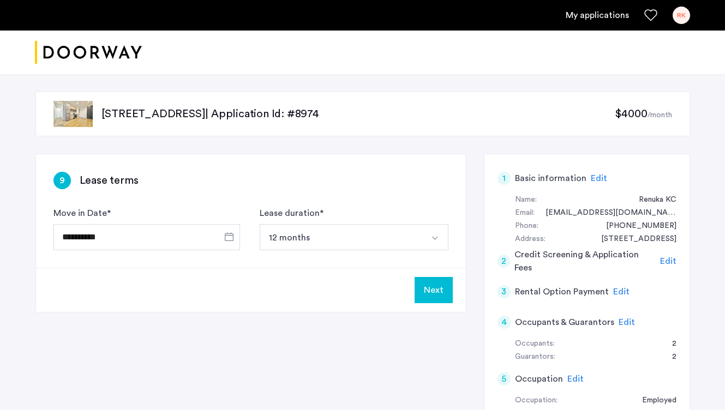
scroll to position [0, 0]
click at [85, 112] on img at bounding box center [72, 114] width 39 height 26
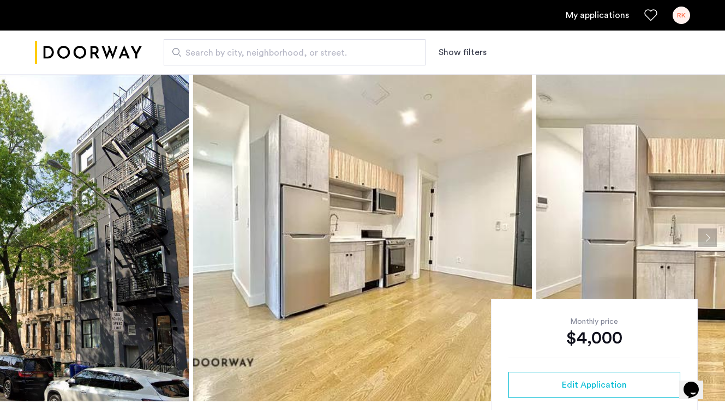
click at [710, 231] on button "Next apartment" at bounding box center [708, 238] width 19 height 19
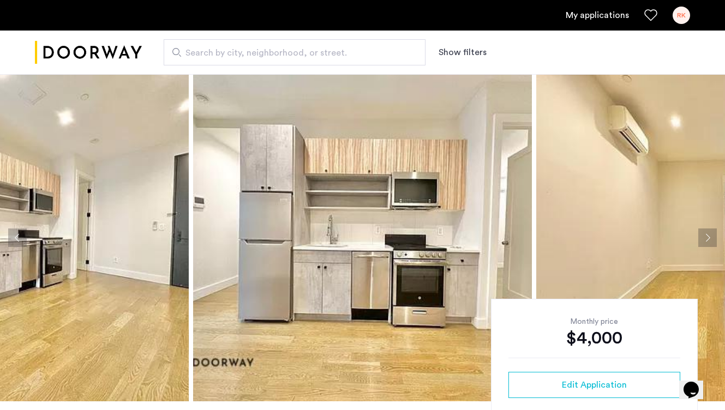
click at [710, 231] on button "Next apartment" at bounding box center [708, 238] width 19 height 19
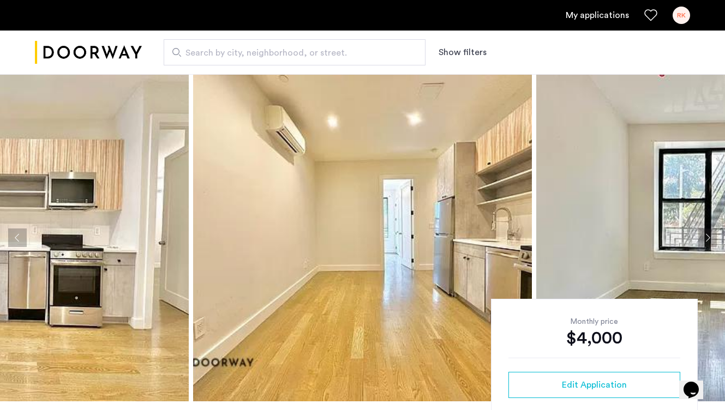
click at [710, 231] on button "Next apartment" at bounding box center [708, 238] width 19 height 19
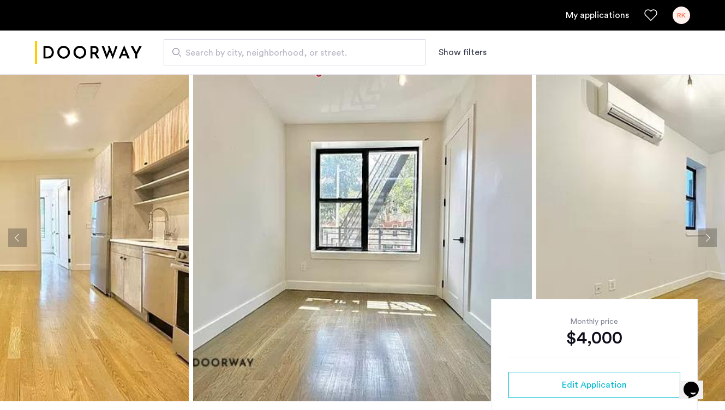
click at [707, 236] on button "Next apartment" at bounding box center [708, 238] width 19 height 19
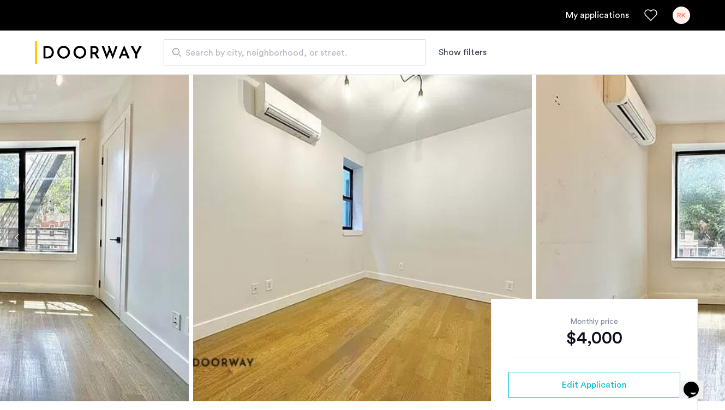
click at [710, 240] on button "Next apartment" at bounding box center [708, 238] width 19 height 19
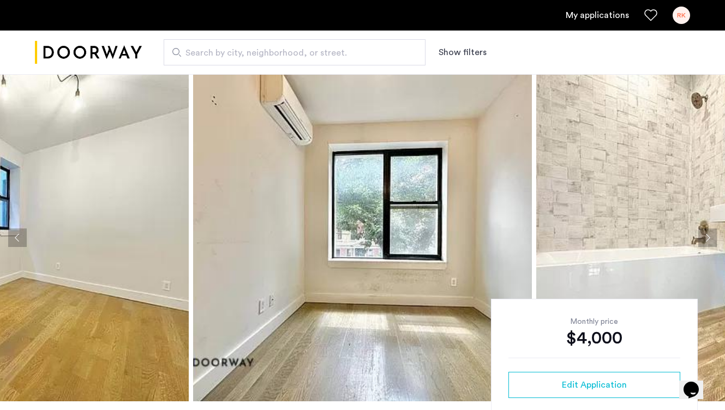
click at [710, 240] on button "Next apartment" at bounding box center [708, 238] width 19 height 19
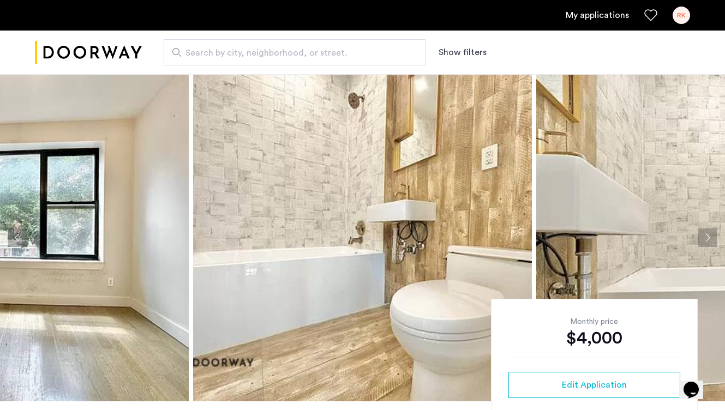
click at [710, 240] on button "Next apartment" at bounding box center [708, 238] width 19 height 19
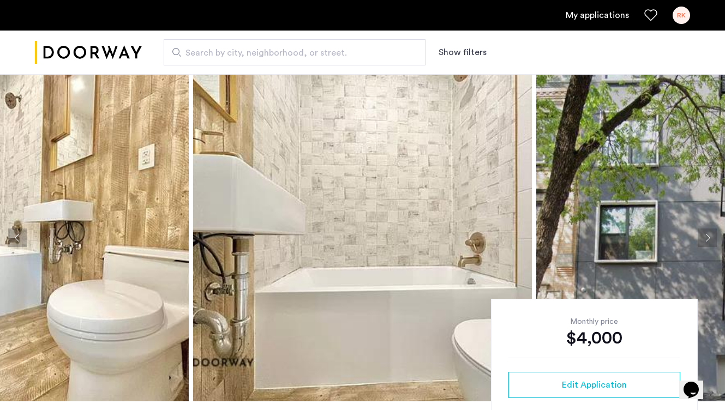
click at [710, 240] on button "Next apartment" at bounding box center [708, 238] width 19 height 19
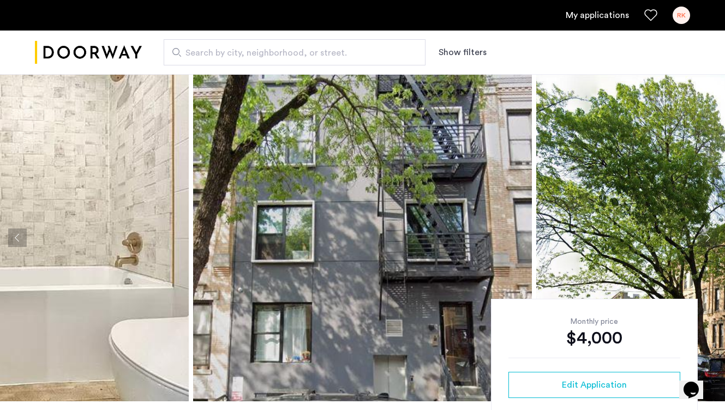
click at [710, 240] on button "Next apartment" at bounding box center [708, 238] width 19 height 19
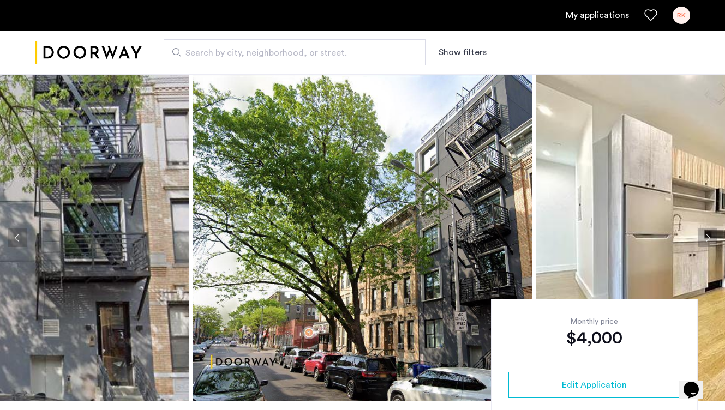
click at [710, 240] on button "Next apartment" at bounding box center [708, 238] width 19 height 19
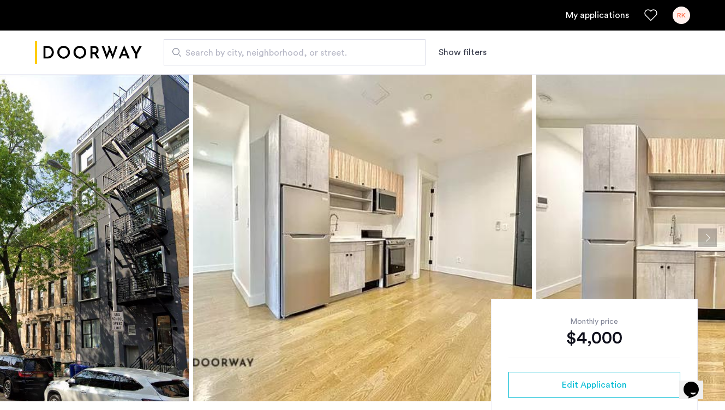
click at [710, 240] on button "Next apartment" at bounding box center [708, 238] width 19 height 19
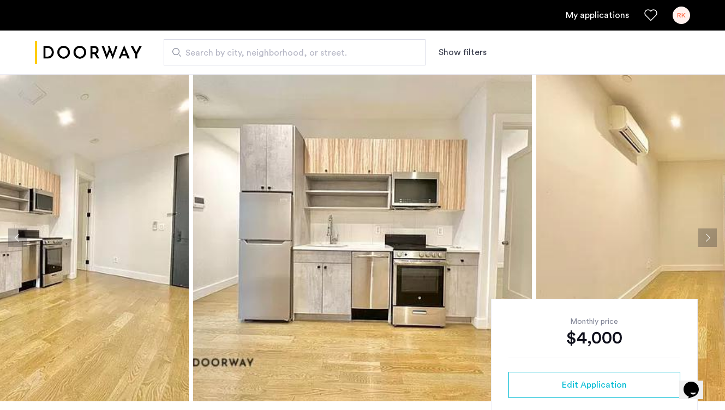
click at [710, 240] on button "Next apartment" at bounding box center [708, 238] width 19 height 19
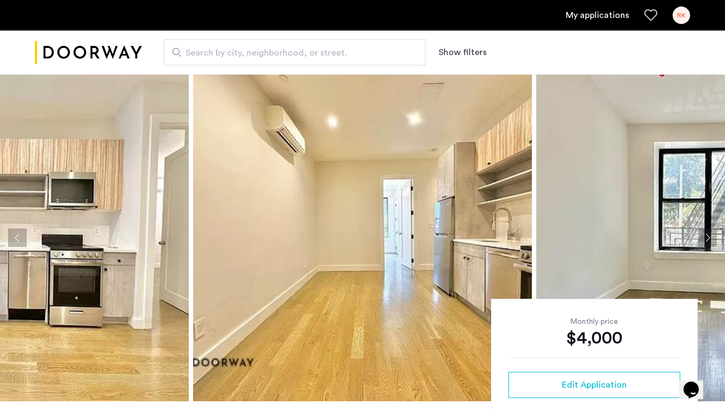
click at [710, 240] on button "Next apartment" at bounding box center [708, 238] width 19 height 19
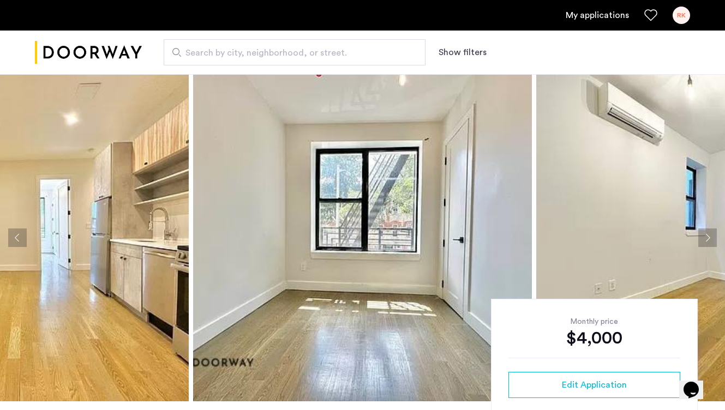
click at [710, 240] on button "Next apartment" at bounding box center [708, 238] width 19 height 19
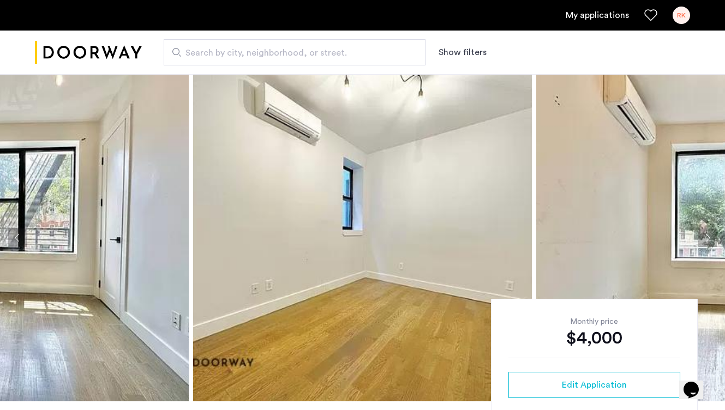
click at [710, 240] on button "Next apartment" at bounding box center [708, 238] width 19 height 19
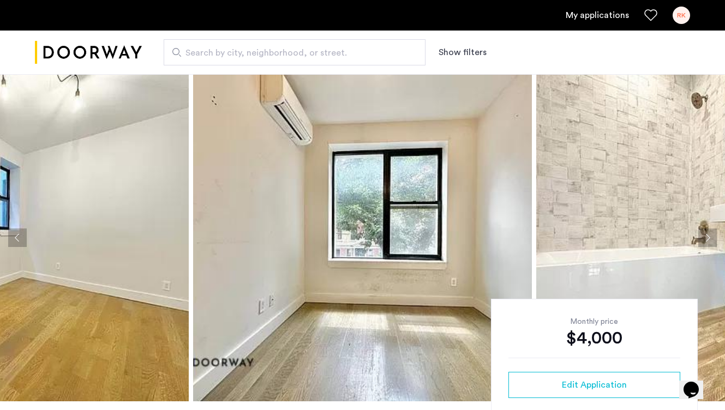
click at [710, 240] on button "Next apartment" at bounding box center [708, 238] width 19 height 19
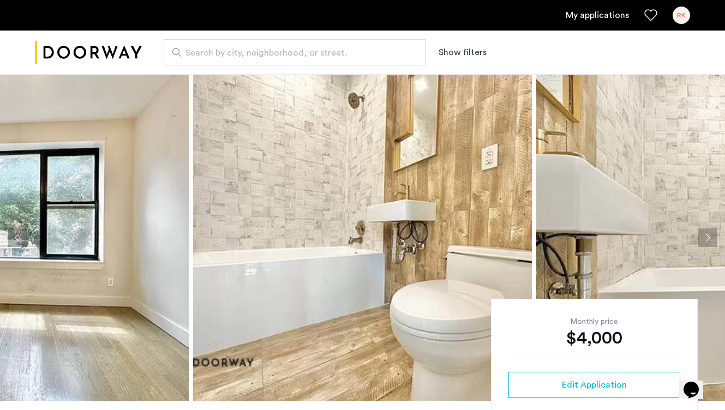
click at [713, 232] on button "Next apartment" at bounding box center [708, 238] width 19 height 19
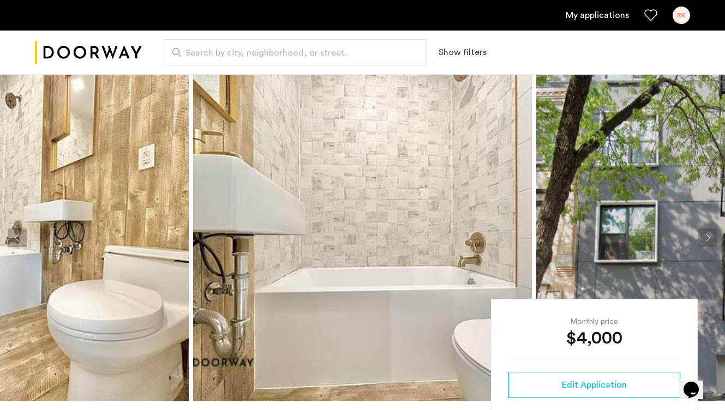
click at [713, 232] on button "Next apartment" at bounding box center [708, 238] width 19 height 19
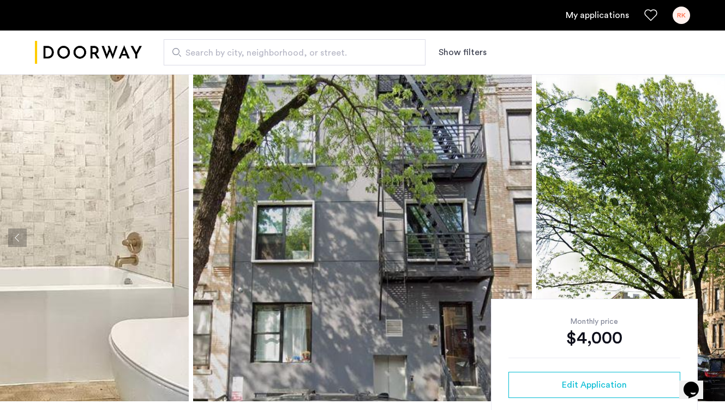
click at [713, 232] on button "Next apartment" at bounding box center [708, 238] width 19 height 19
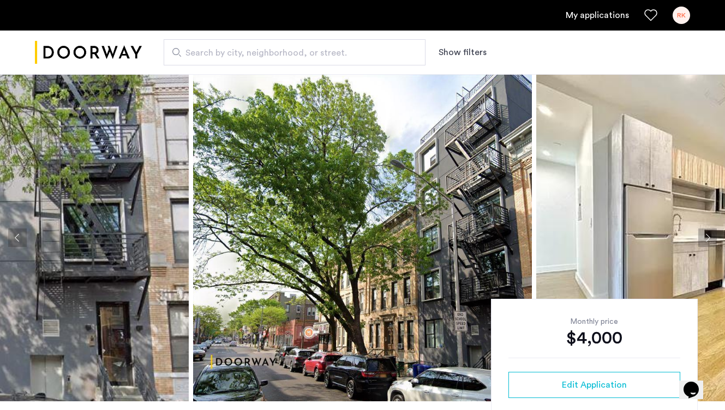
click at [706, 236] on button "Next apartment" at bounding box center [708, 238] width 19 height 19
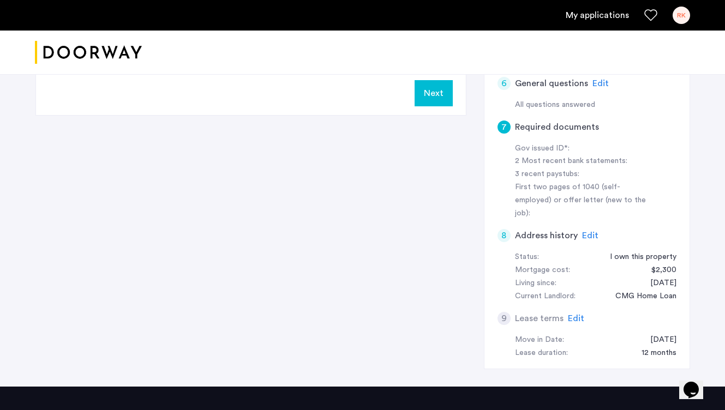
scroll to position [337, 0]
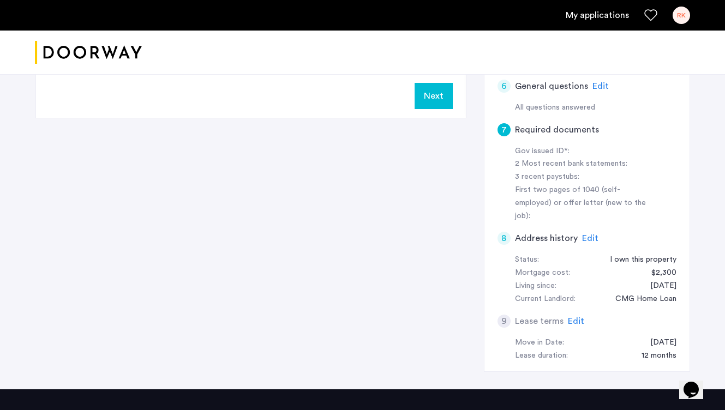
click at [560, 133] on h5 "Required documents" at bounding box center [557, 129] width 84 height 13
click at [557, 133] on h5 "Required documents" at bounding box center [557, 129] width 84 height 13
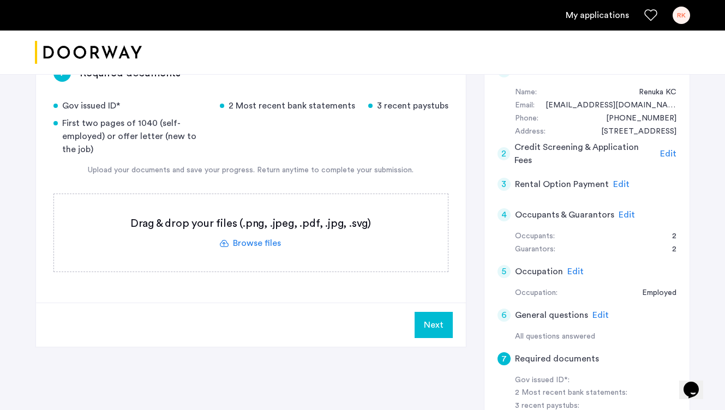
scroll to position [103, 0]
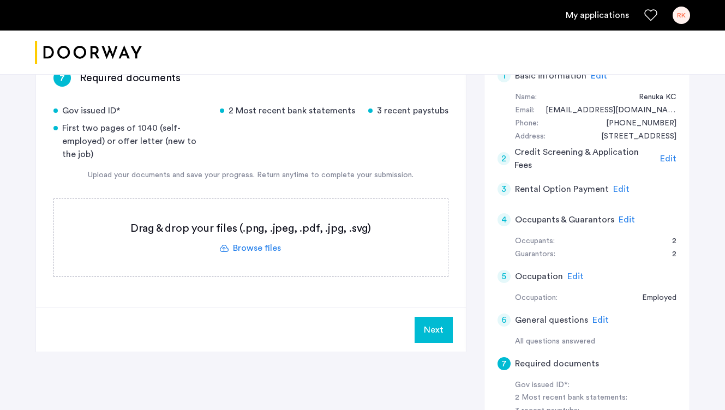
click at [273, 226] on label at bounding box center [251, 238] width 394 height 78
click at [0, 0] on input "file" at bounding box center [0, 0] width 0 height 0
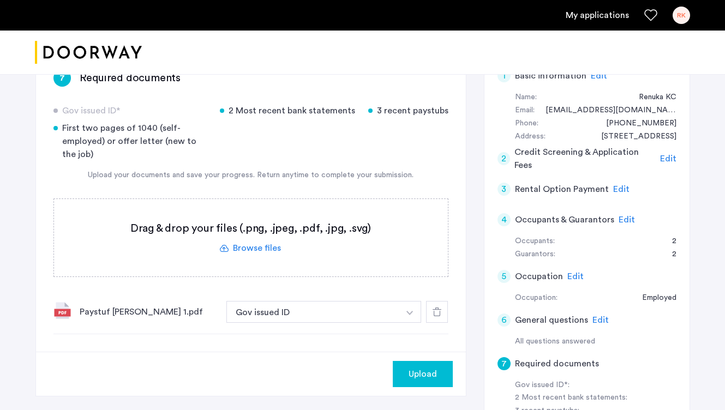
click at [275, 251] on label at bounding box center [251, 238] width 394 height 78
click at [0, 0] on input "file" at bounding box center [0, 0] width 0 height 0
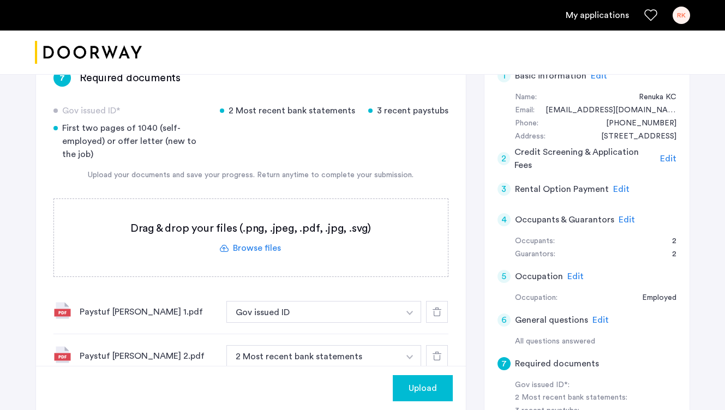
click at [343, 230] on label at bounding box center [251, 238] width 394 height 78
click at [0, 0] on input "file" at bounding box center [0, 0] width 0 height 0
click at [258, 249] on label at bounding box center [251, 238] width 394 height 78
click at [0, 0] on input "file" at bounding box center [0, 0] width 0 height 0
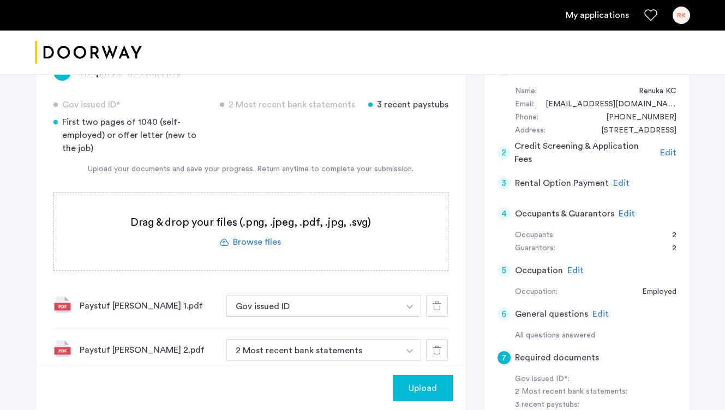
scroll to position [109, 0]
click at [257, 240] on label at bounding box center [251, 232] width 394 height 78
click at [0, 0] on input "file" at bounding box center [0, 0] width 0 height 0
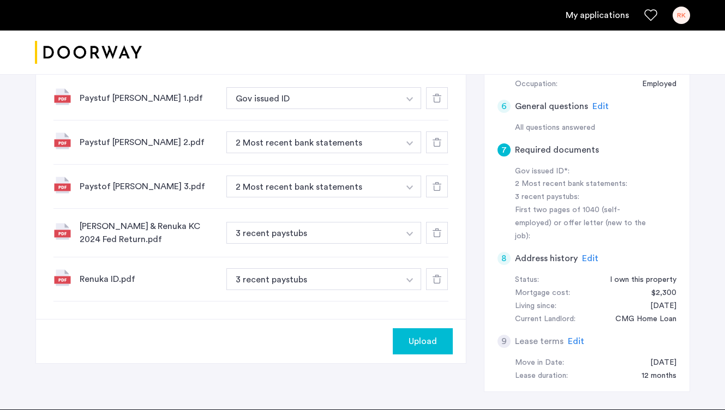
scroll to position [317, 0]
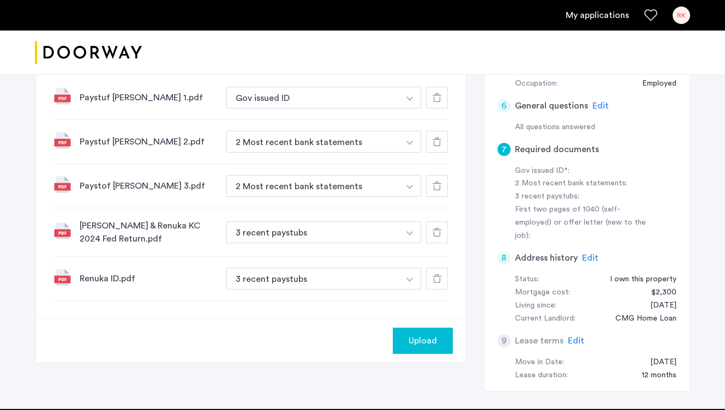
click at [415, 282] on button "button" at bounding box center [410, 279] width 22 height 22
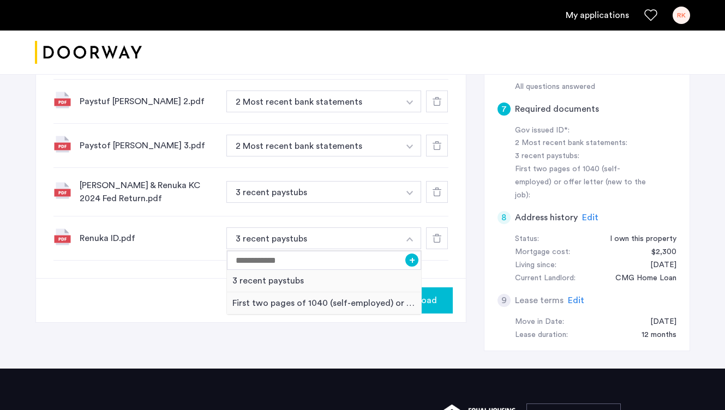
scroll to position [361, 0]
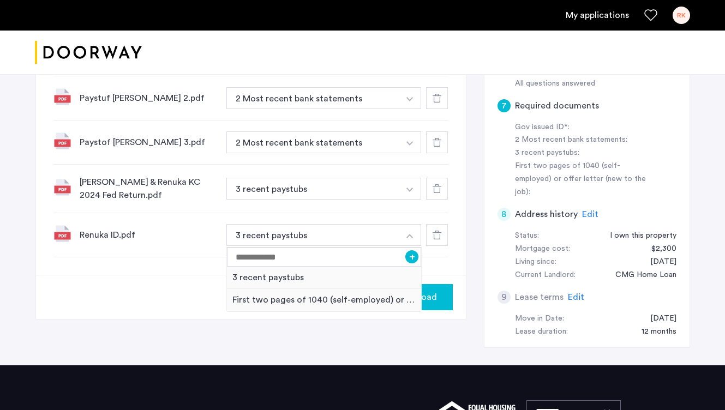
click at [441, 241] on div at bounding box center [437, 235] width 22 height 22
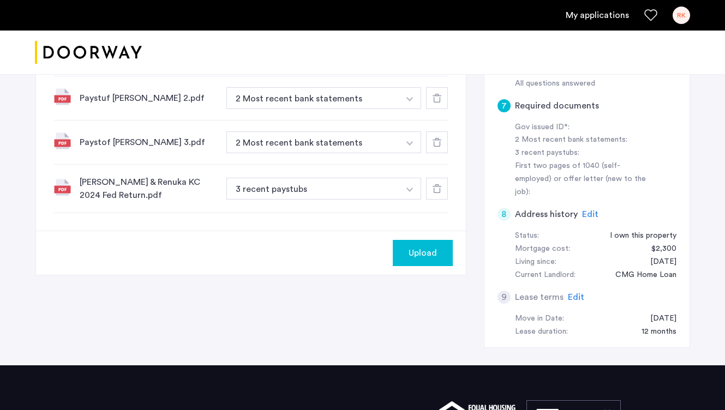
click at [437, 193] on use at bounding box center [437, 188] width 9 height 9
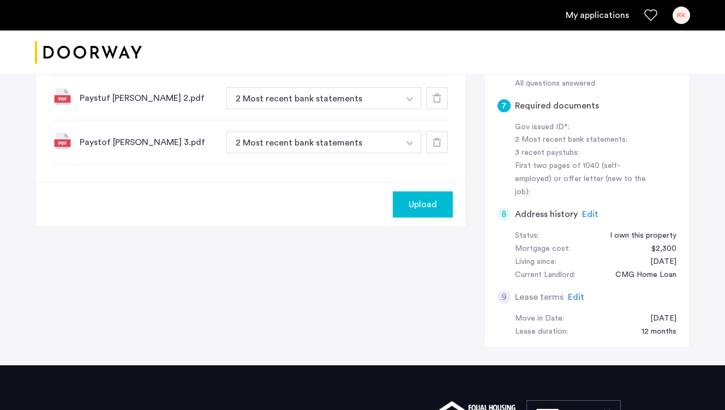
click at [438, 142] on icon at bounding box center [437, 142] width 9 height 9
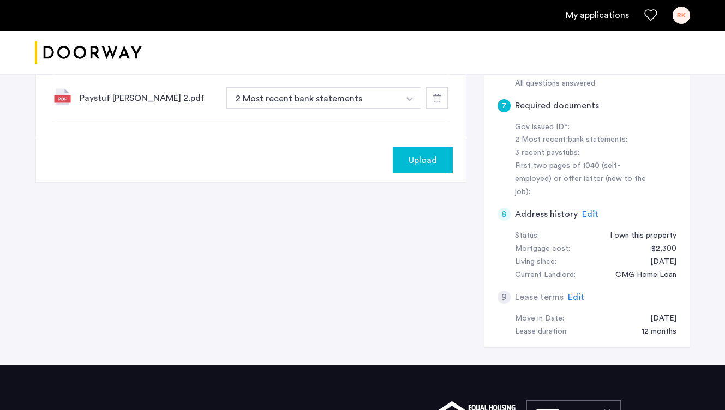
click at [441, 99] on icon at bounding box center [437, 98] width 9 height 9
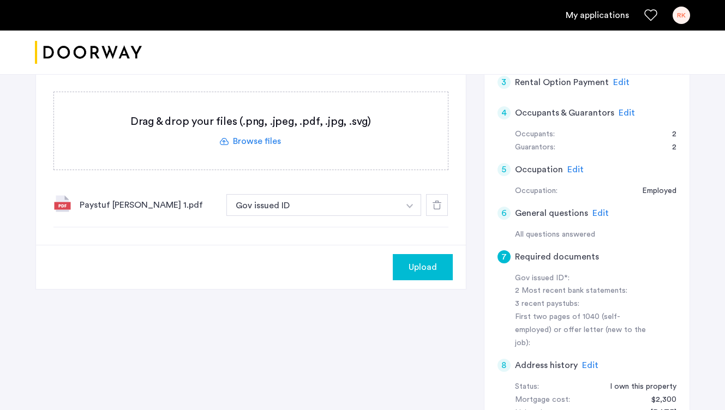
scroll to position [212, 0]
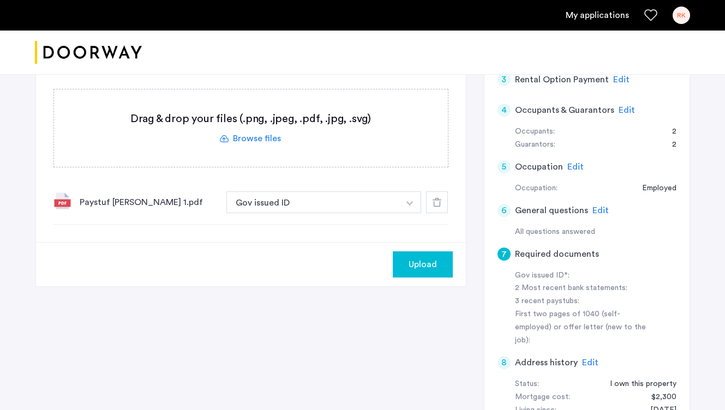
click at [432, 268] on span "Upload" at bounding box center [423, 264] width 28 height 13
click at [407, 203] on img "button" at bounding box center [410, 203] width 7 height 4
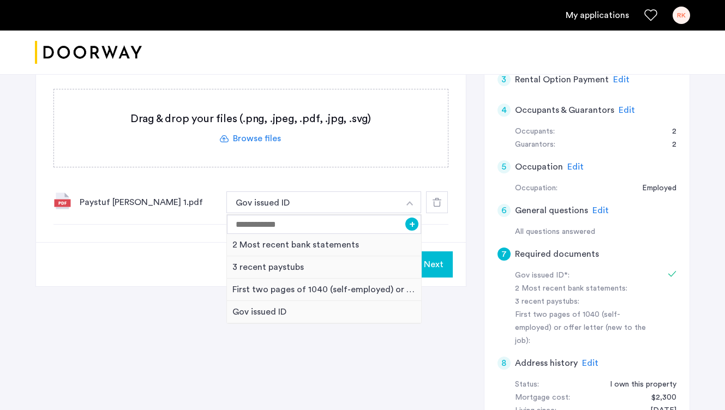
click at [442, 202] on div at bounding box center [437, 203] width 22 height 22
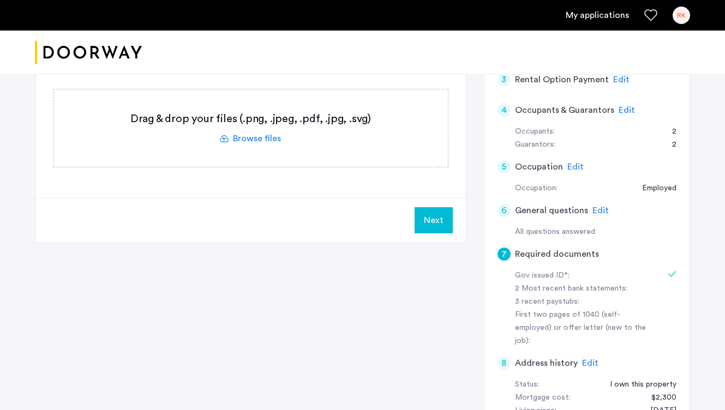
click at [450, 223] on button "Next" at bounding box center [434, 220] width 38 height 26
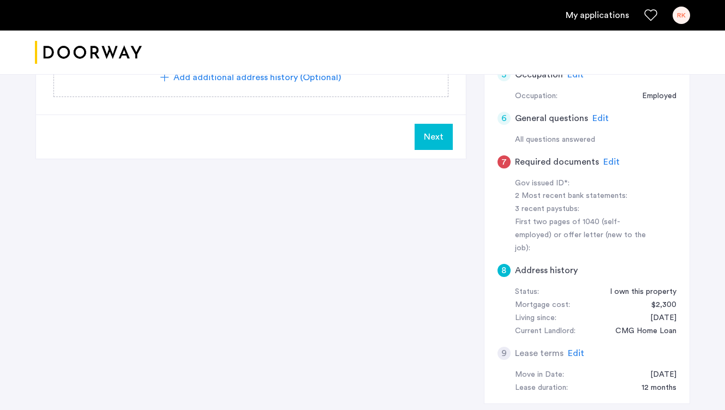
scroll to position [303, 0]
click at [607, 164] on span "Edit" at bounding box center [612, 163] width 16 height 9
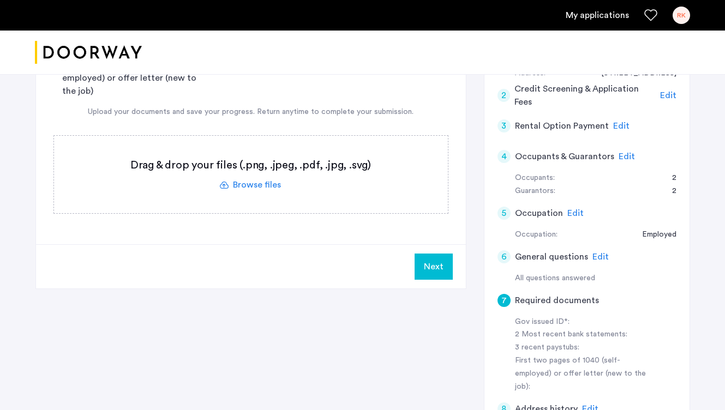
scroll to position [166, 0]
click at [273, 189] on label at bounding box center [251, 174] width 394 height 78
click at [0, 0] on input "file" at bounding box center [0, 0] width 0 height 0
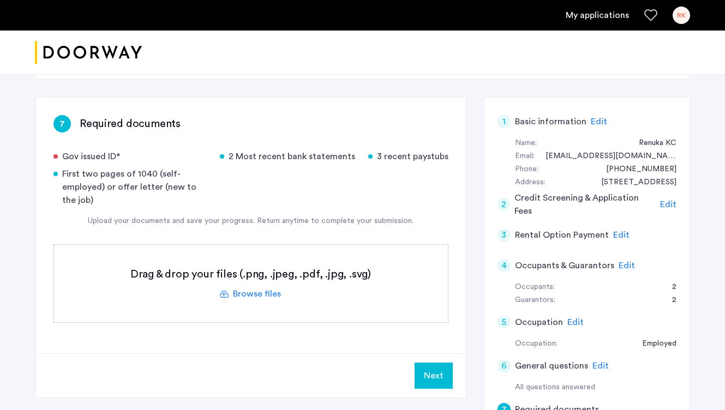
scroll to position [57, 0]
